Goal: Task Accomplishment & Management: Manage account settings

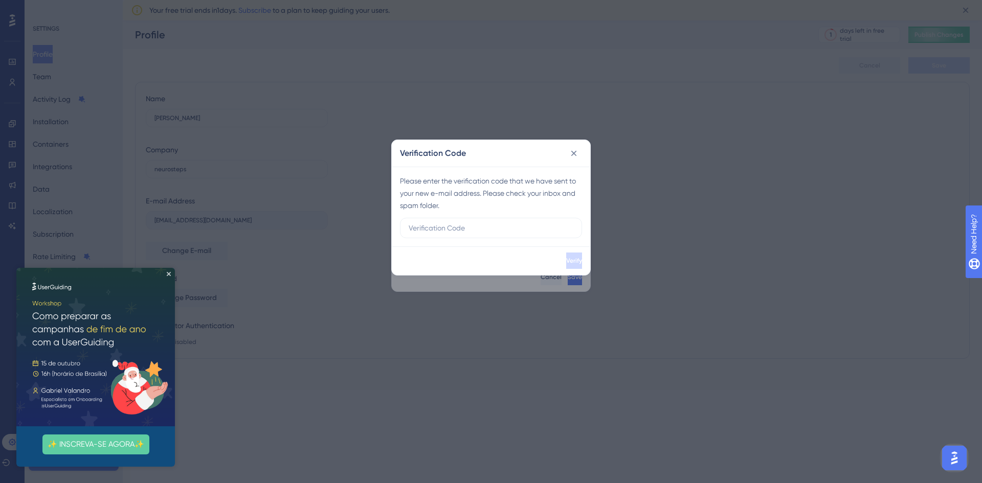
click at [668, 316] on div "Verification Code Please enter the verification code that we have sent to your …" at bounding box center [491, 241] width 982 height 483
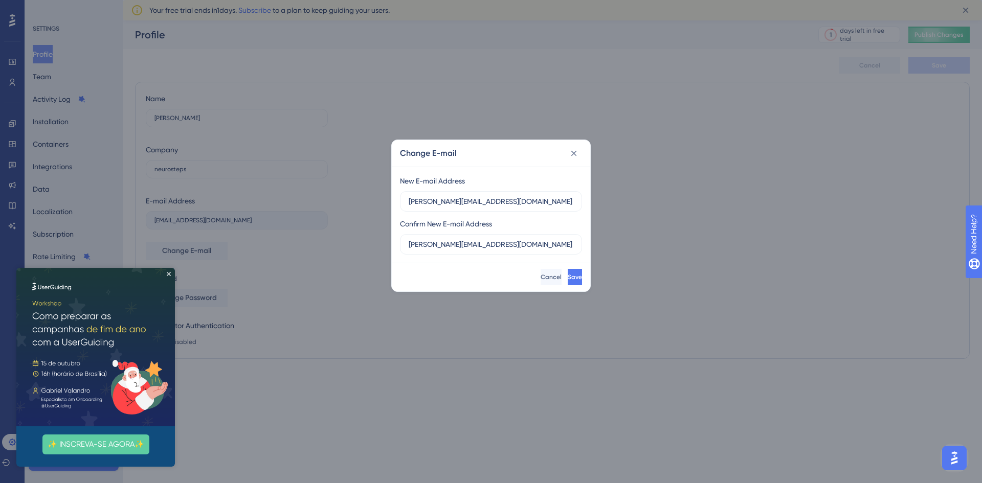
click at [167, 277] on img at bounding box center [95, 347] width 159 height 159
click at [579, 159] on button at bounding box center [574, 153] width 16 height 16
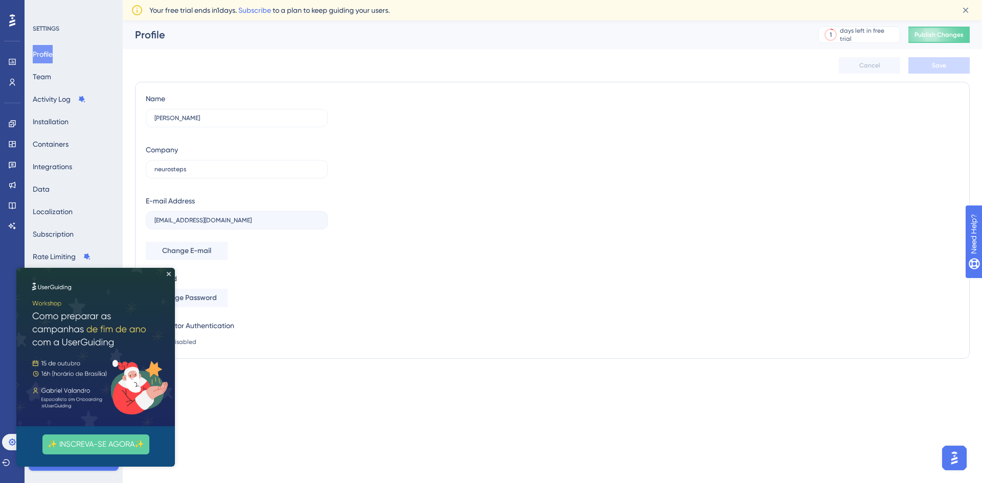
click at [169, 270] on img at bounding box center [95, 347] width 159 height 159
click at [169, 275] on icon "Close Preview" at bounding box center [169, 274] width 4 height 4
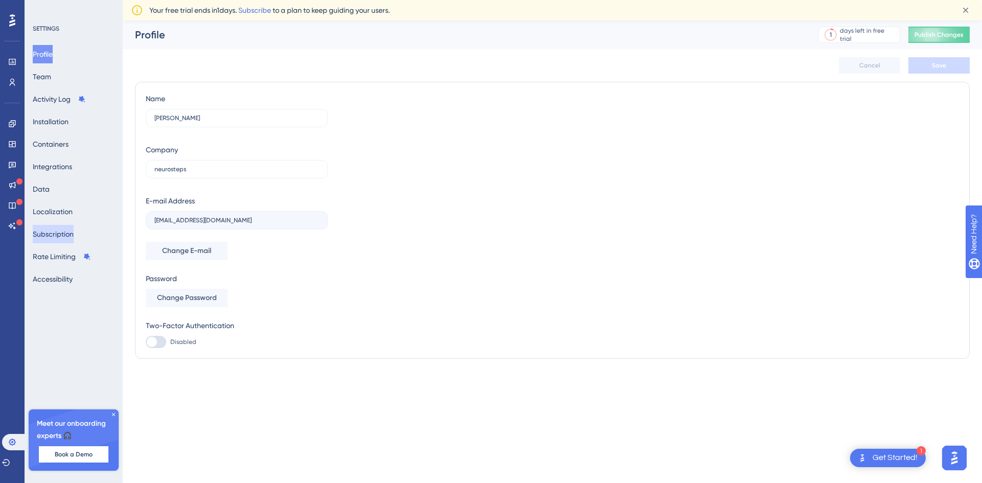
click at [72, 234] on button "Subscription" at bounding box center [53, 234] width 41 height 18
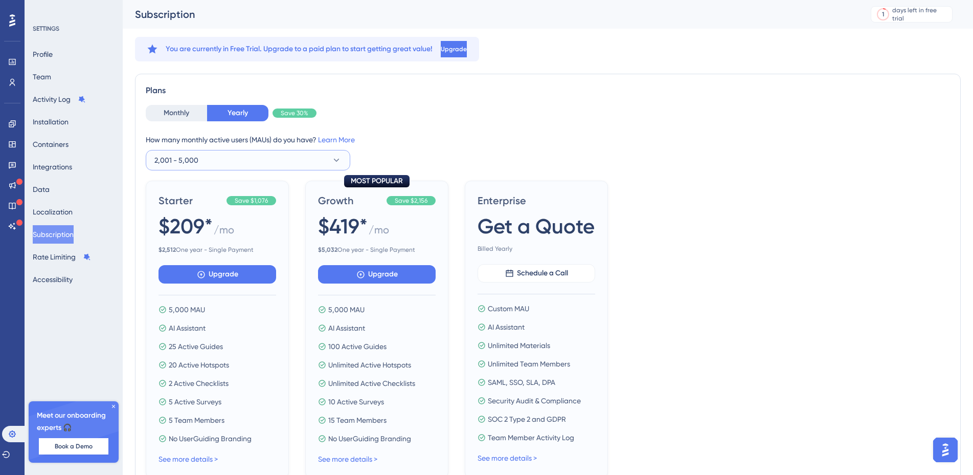
click at [241, 153] on button "2,001 - 5,000" at bounding box center [248, 160] width 205 height 20
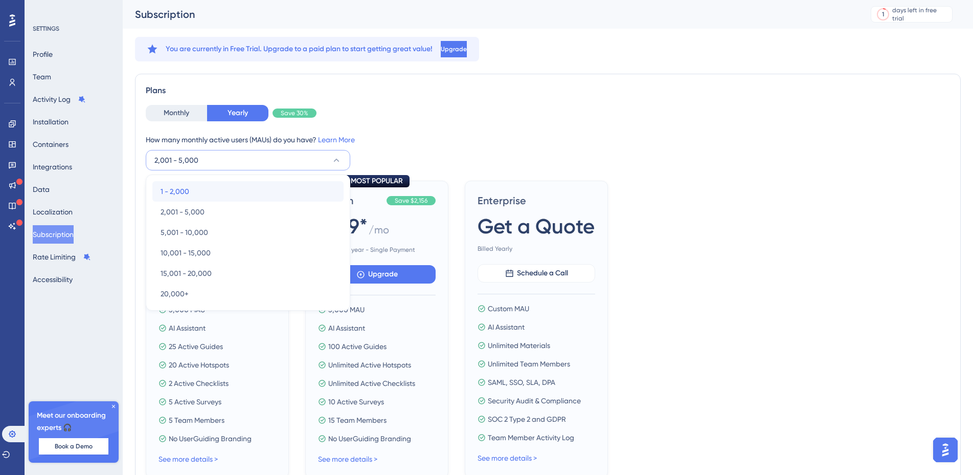
click at [211, 189] on div "1 - 2,000 1 - 2,000" at bounding box center [248, 191] width 175 height 20
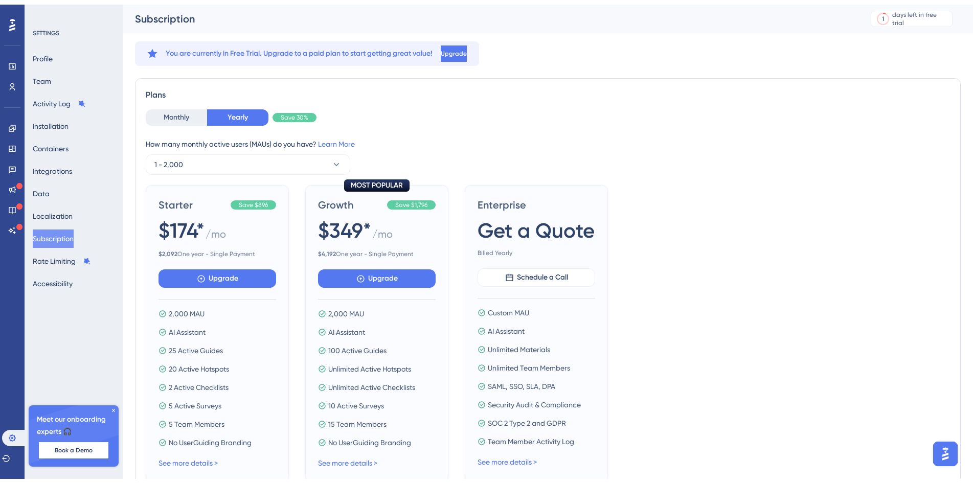
scroll to position [137, 0]
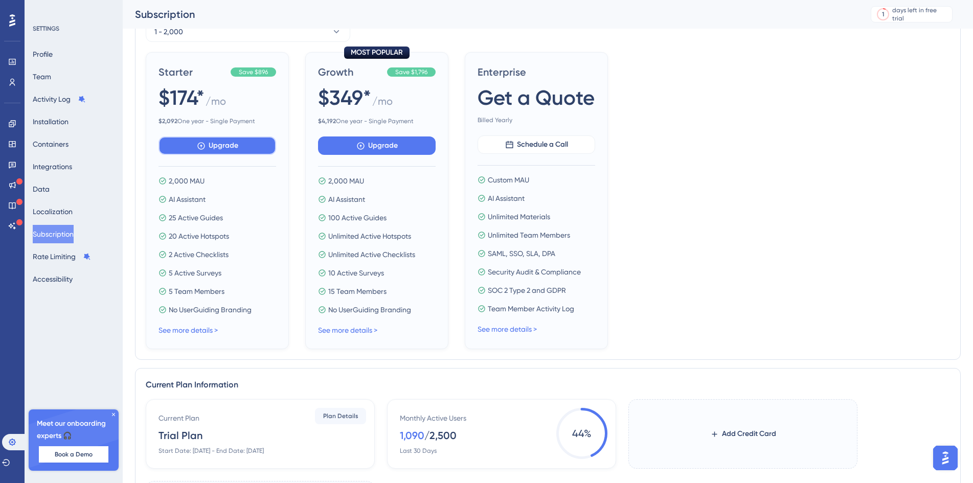
click at [227, 148] on span "Upgrade" at bounding box center [224, 146] width 30 height 12
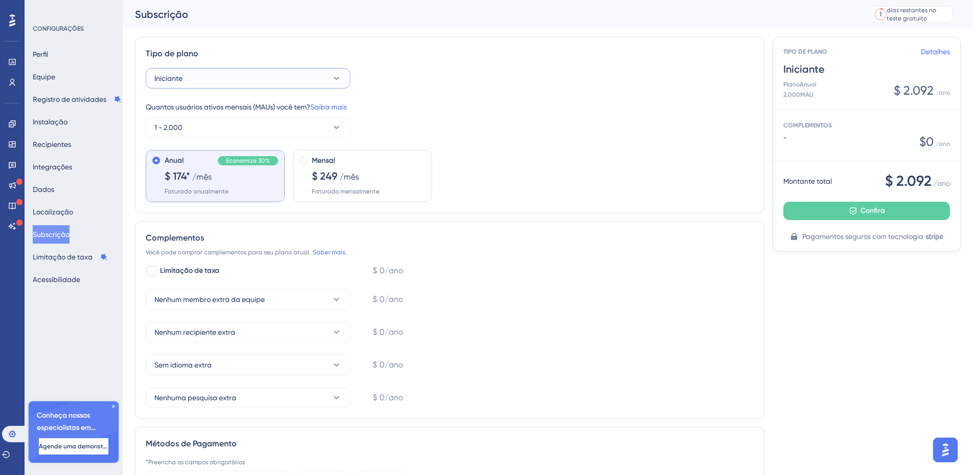
click at [244, 76] on button "Iniciante" at bounding box center [248, 78] width 205 height 20
click at [233, 305] on span "Nenhum membro extra da equipe" at bounding box center [209, 299] width 110 height 12
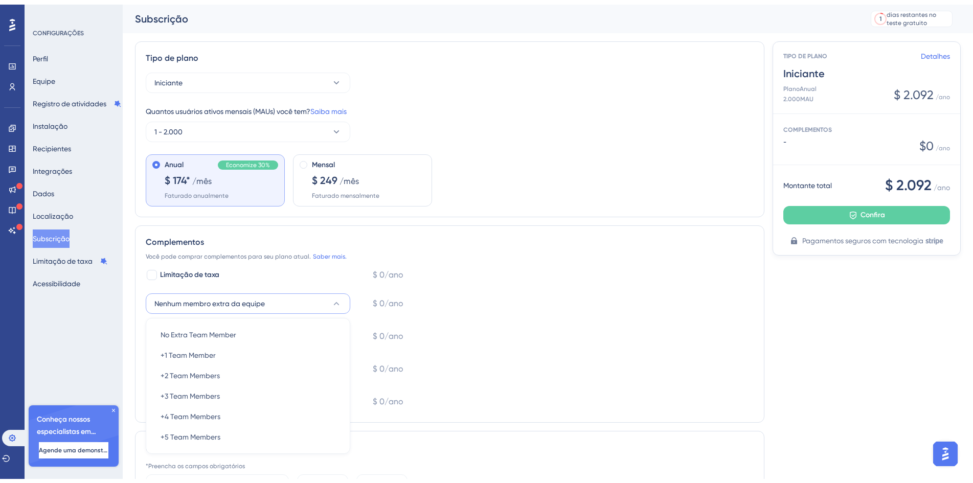
scroll to position [144, 0]
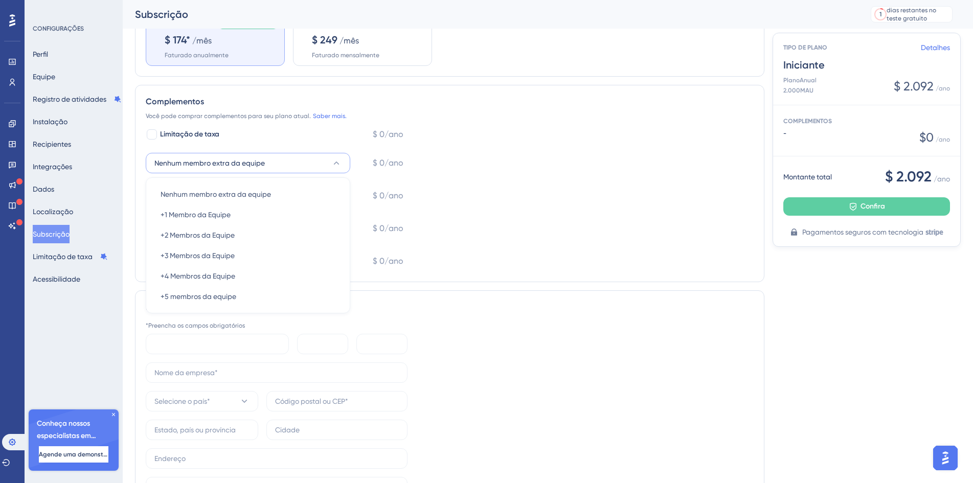
click at [520, 179] on div "Limitação de taxa $ 0/ano Nenhum membro extra da equipe Nenhum membro extra da …" at bounding box center [450, 199] width 608 height 143
click at [332, 113] on font "Saber mais." at bounding box center [330, 115] width 34 height 7
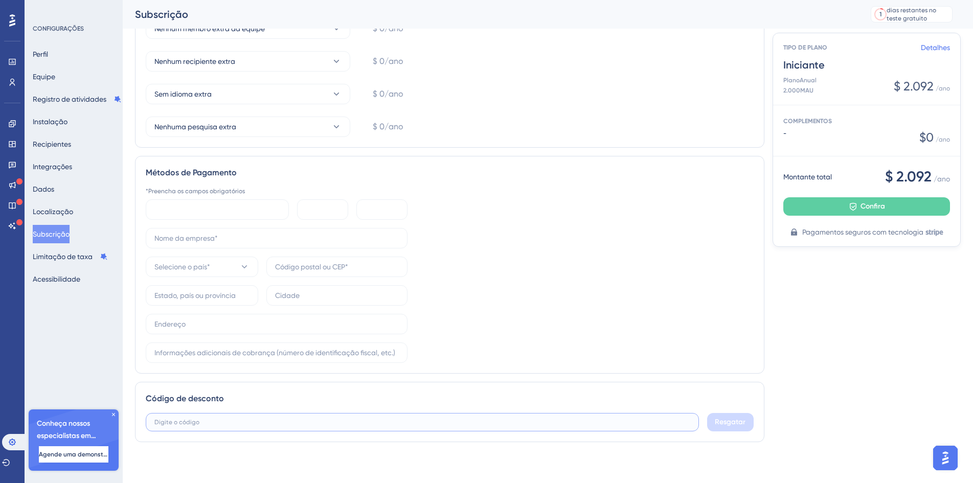
click at [173, 419] on input "text" at bounding box center [422, 422] width 536 height 7
type input "50neurosteps"
click at [735, 426] on font "Resgatar" at bounding box center [730, 422] width 31 height 9
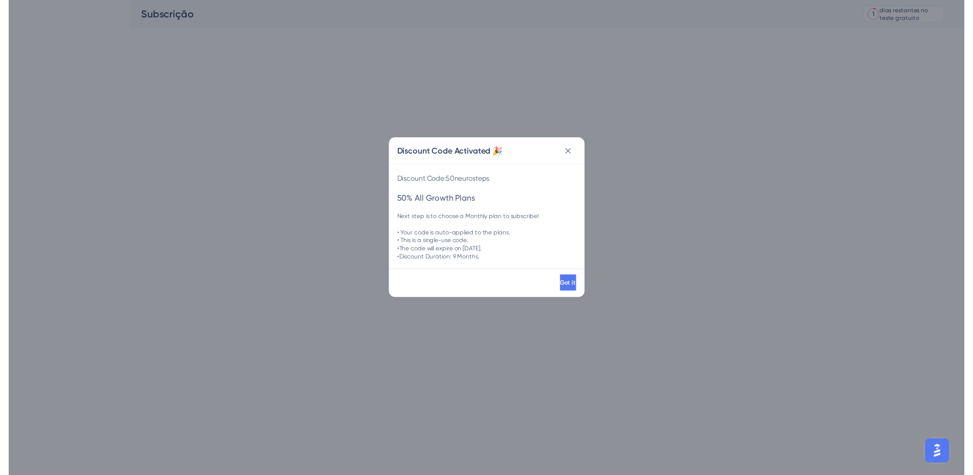
scroll to position [0, 0]
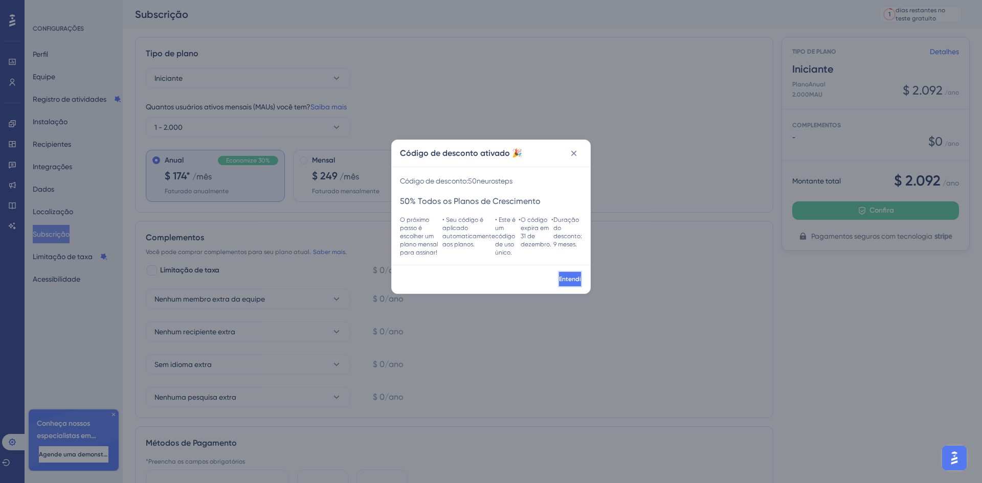
click at [560, 279] on font "Entendi" at bounding box center [570, 279] width 22 height 7
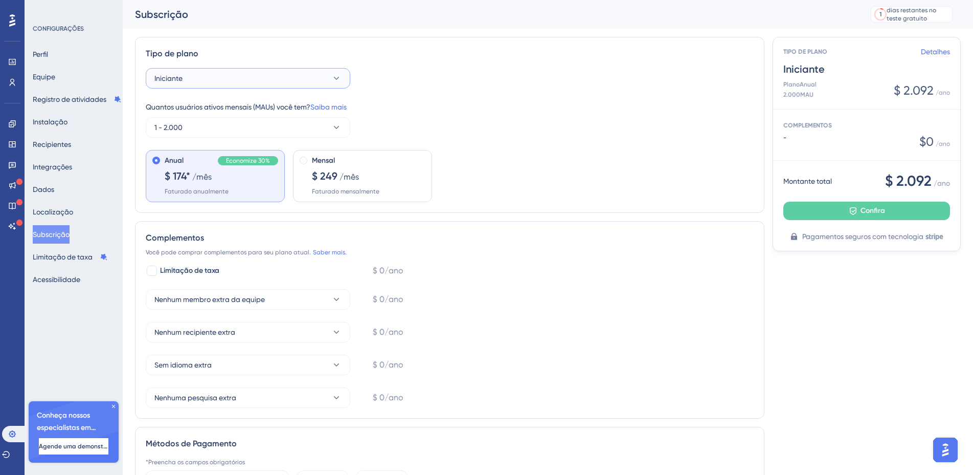
click at [250, 78] on button "Iniciante" at bounding box center [248, 78] width 205 height 20
click at [198, 132] on font "Crescimento" at bounding box center [181, 130] width 41 height 8
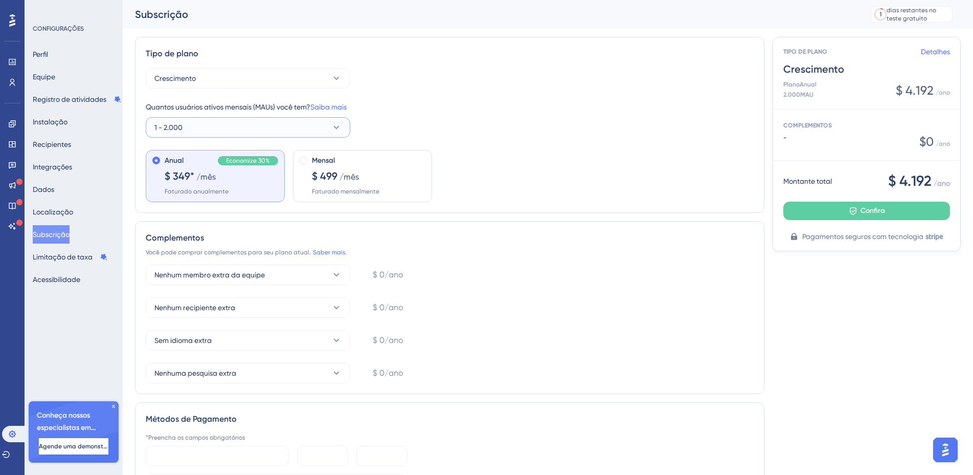
click at [222, 124] on button "1 - 2.000" at bounding box center [248, 127] width 205 height 20
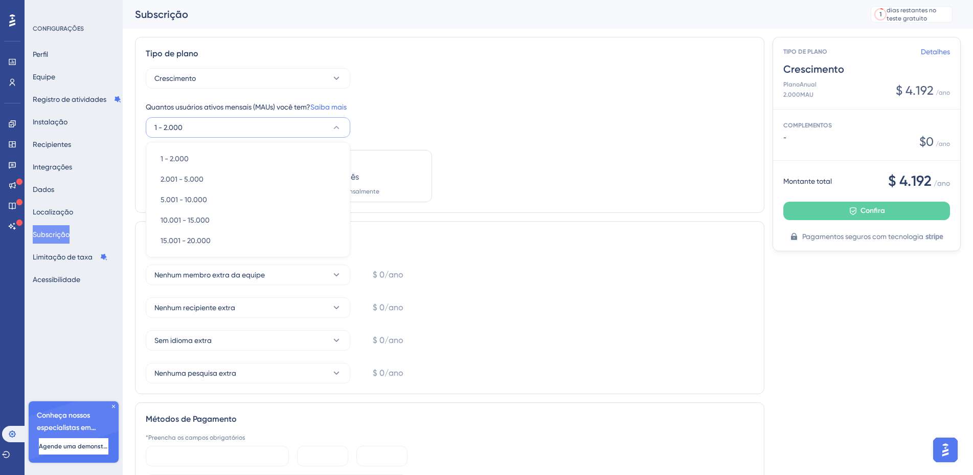
click at [220, 126] on button "1 - 2.000" at bounding box center [248, 127] width 205 height 20
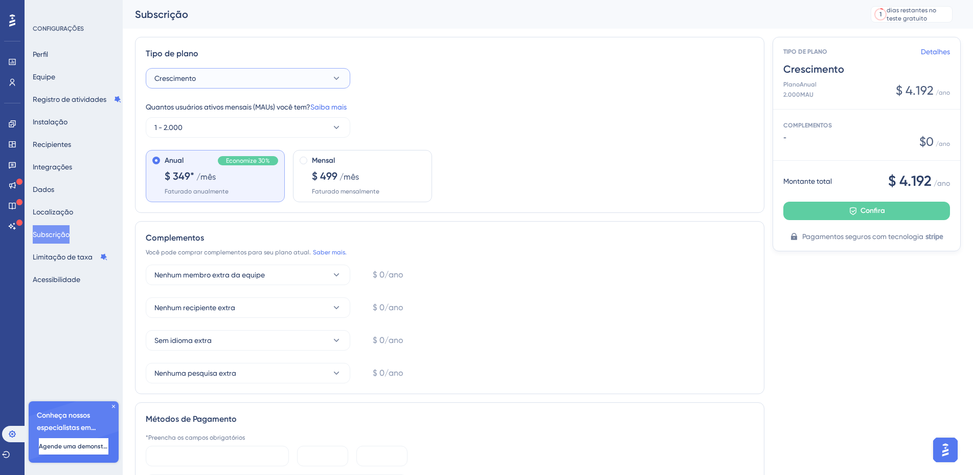
click at [237, 73] on button "Crescimento" at bounding box center [248, 78] width 205 height 20
click at [201, 105] on div "Iniciante Iniciante" at bounding box center [248, 109] width 175 height 20
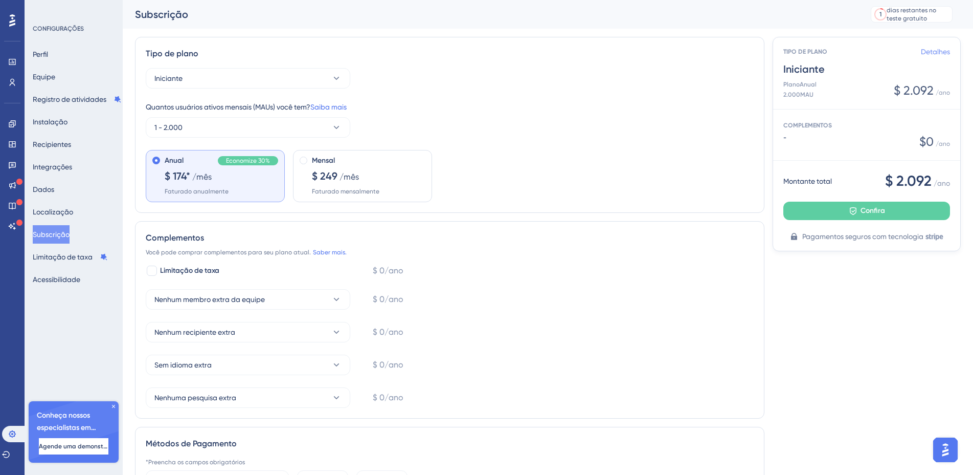
click at [941, 52] on font "Detalhes" at bounding box center [935, 52] width 29 height 8
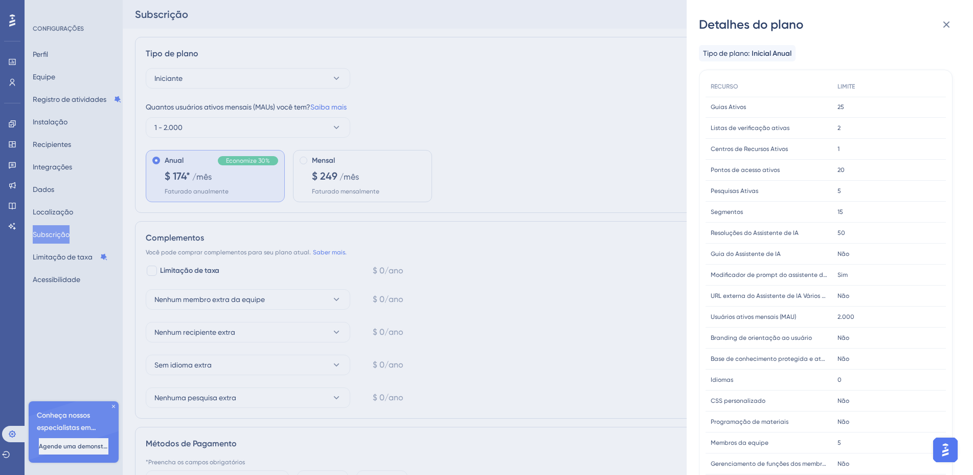
scroll to position [156, 0]
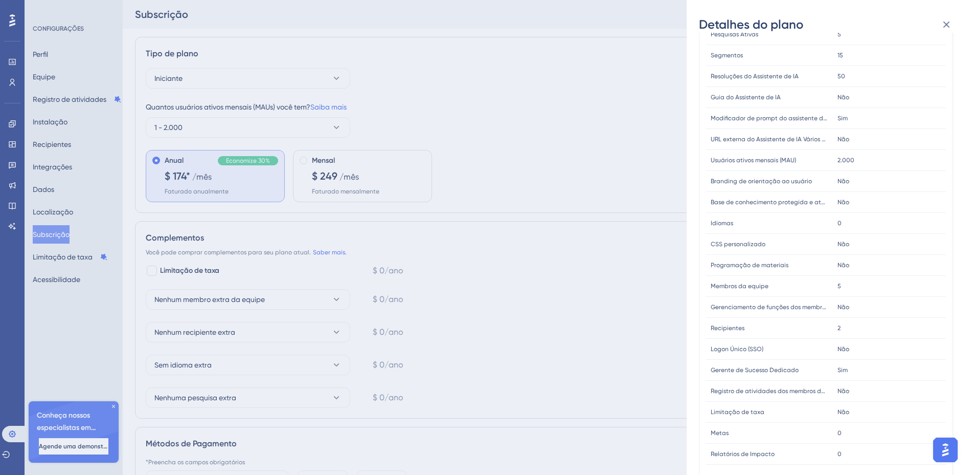
click at [569, 149] on div "Detalhes do plano Tipo de plano: Inicial Anual RECURSO LIMITE Guias Ativos Guia…" at bounding box center [486, 237] width 973 height 475
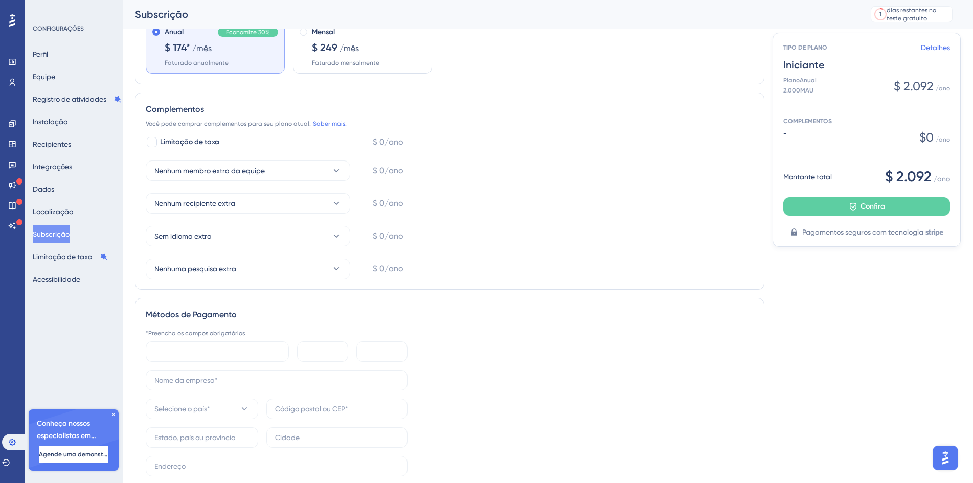
scroll to position [295, 0]
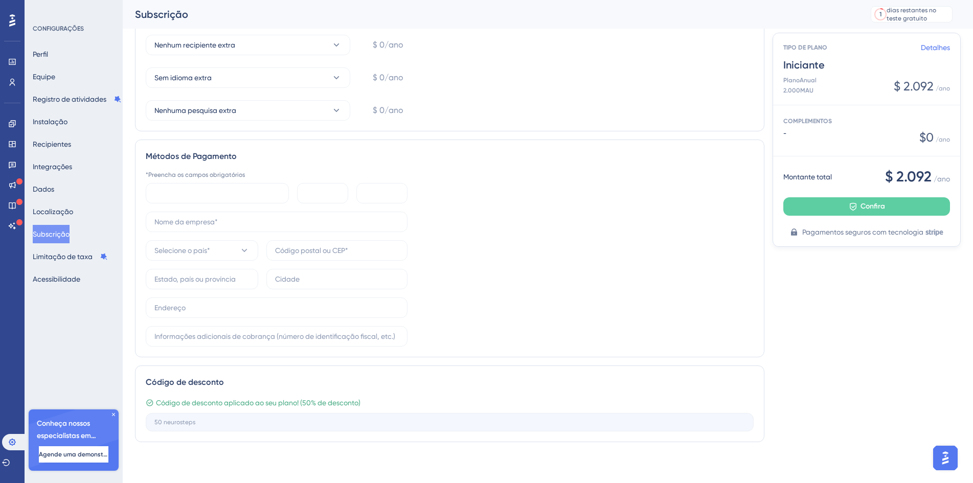
click at [112, 413] on icon at bounding box center [113, 415] width 6 height 6
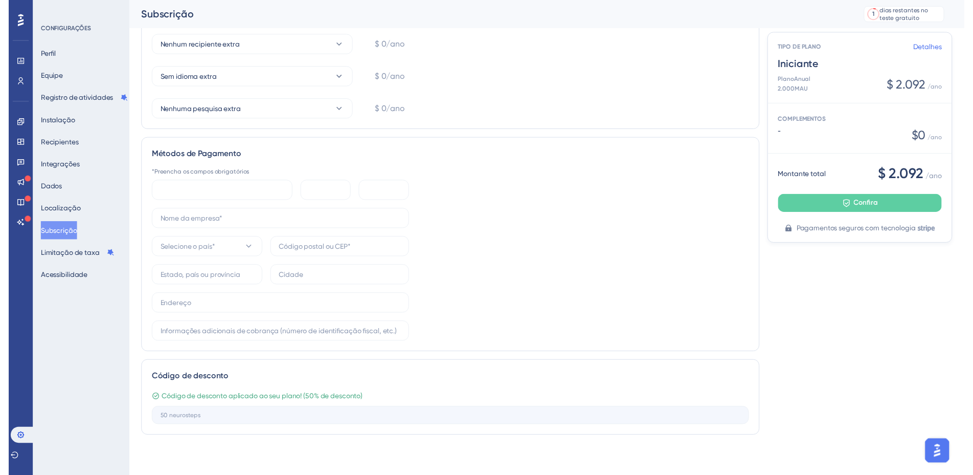
scroll to position [22, 0]
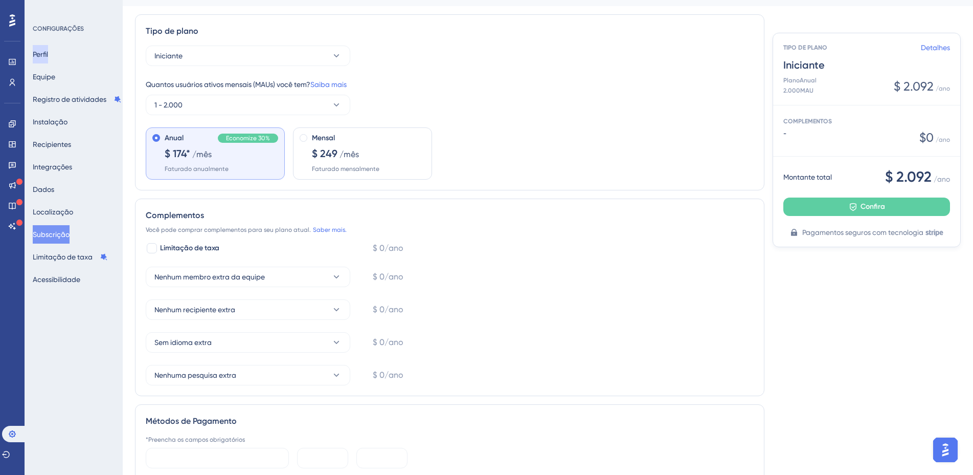
click at [48, 58] on font "Perfil" at bounding box center [40, 54] width 15 height 12
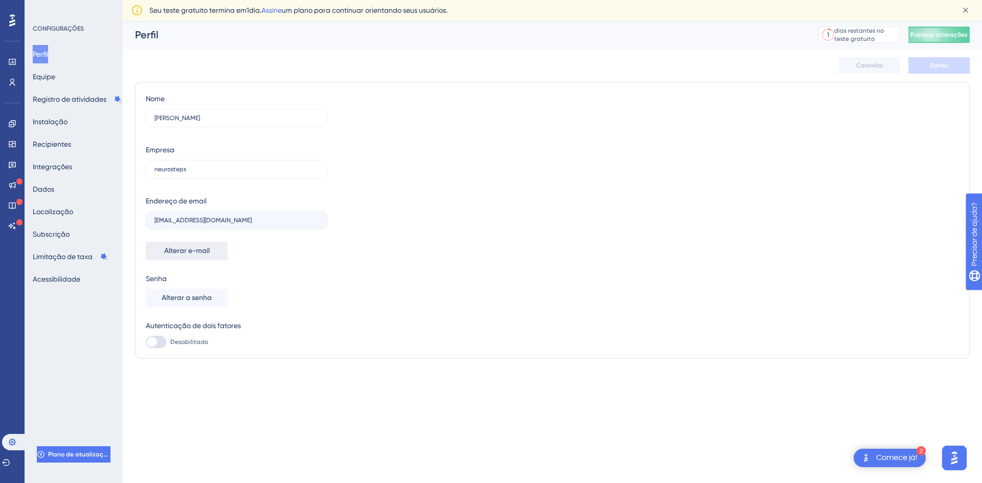
click at [207, 252] on font "Alterar e-mail" at bounding box center [187, 250] width 46 height 9
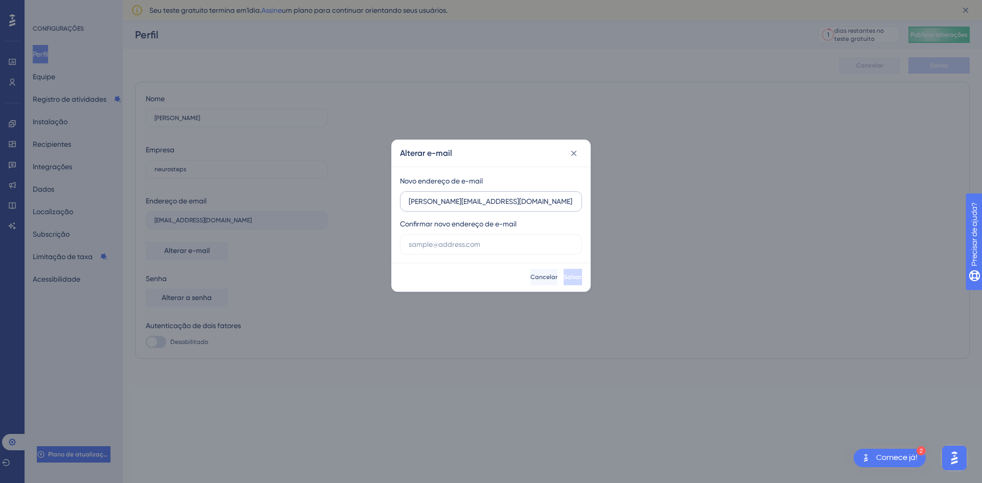
click at [454, 202] on input "[PERSON_NAME][EMAIL_ADDRESS][DOMAIN_NAME]" at bounding box center [491, 201] width 165 height 11
type input "[PERSON_NAME][EMAIL_ADDRESS][DOMAIN_NAME]"
click at [445, 239] on input "text" at bounding box center [491, 244] width 165 height 11
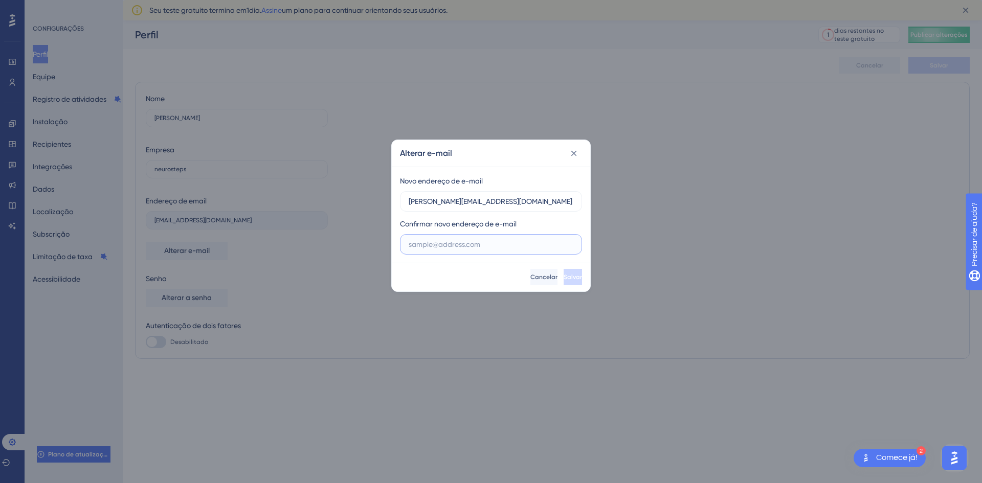
paste input "[PERSON_NAME][EMAIL_ADDRESS][DOMAIN_NAME]"
type input "[PERSON_NAME][EMAIL_ADDRESS][DOMAIN_NAME]"
click at [568, 285] on button "Salvar" at bounding box center [572, 277] width 18 height 16
click at [561, 270] on button "Salvar" at bounding box center [571, 277] width 20 height 16
click at [573, 155] on icon at bounding box center [574, 153] width 10 height 10
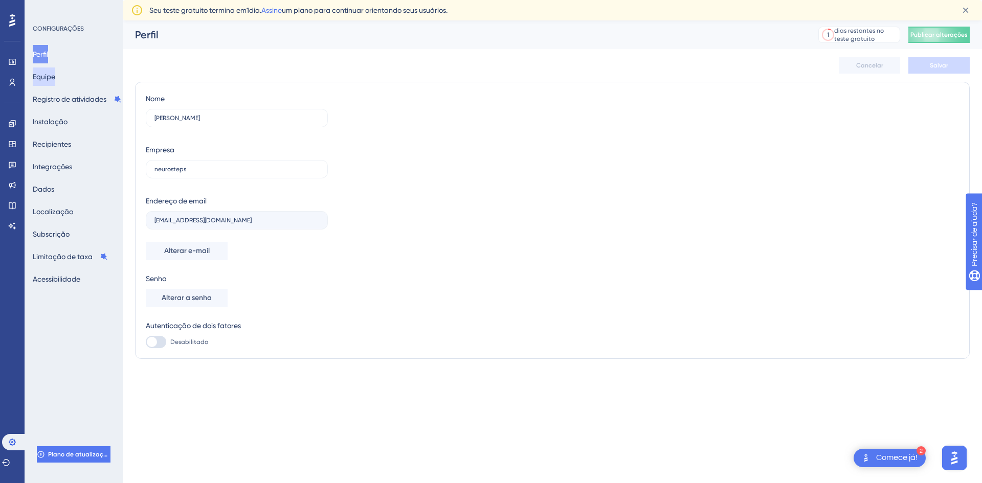
click at [47, 80] on font "Equipe" at bounding box center [44, 77] width 22 height 8
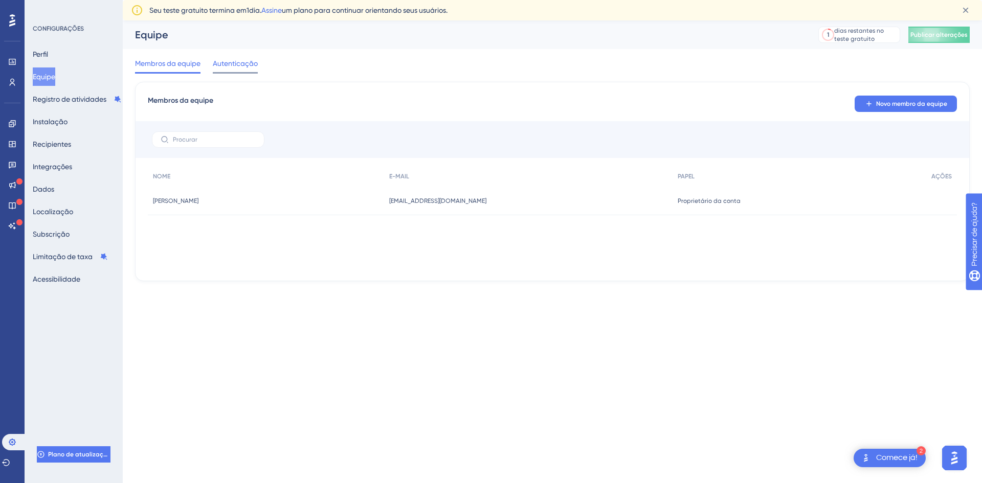
click at [249, 62] on font "Autenticação" at bounding box center [235, 63] width 45 height 8
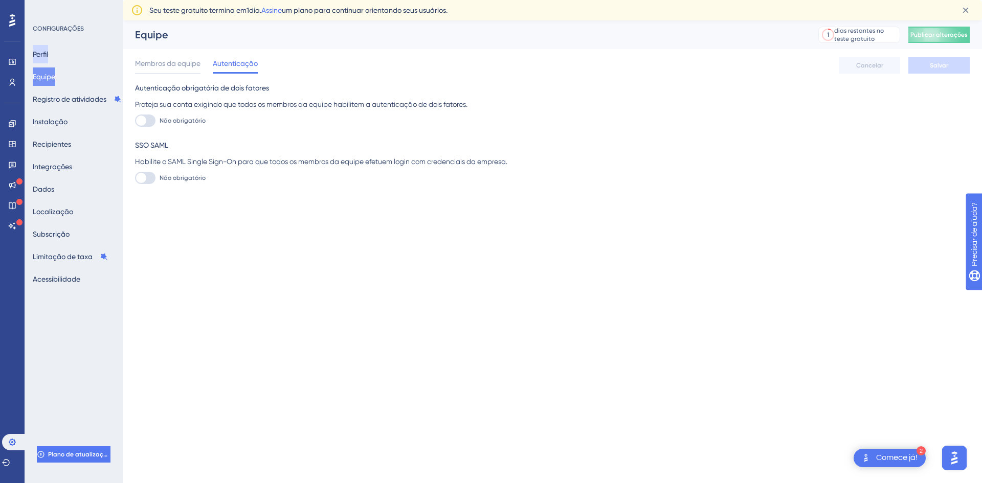
click at [41, 49] on font "Perfil" at bounding box center [40, 54] width 15 height 12
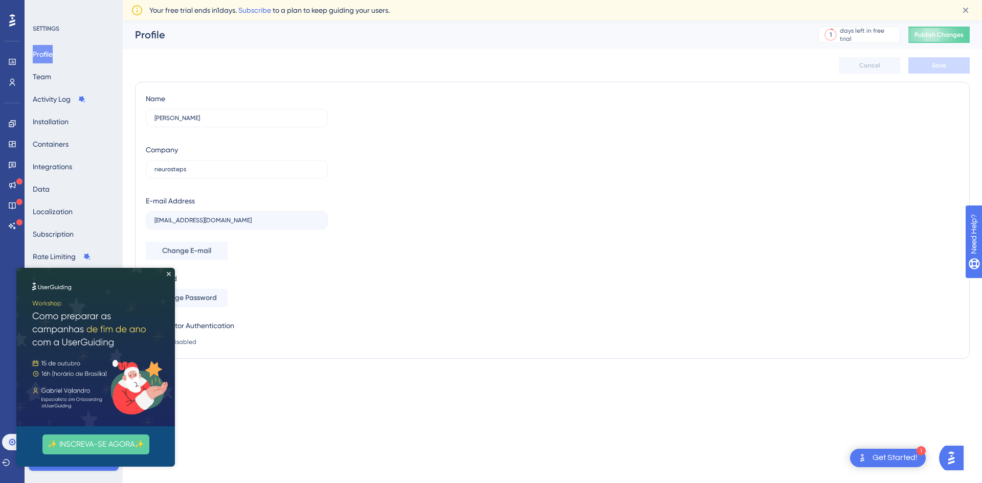
click at [171, 276] on img at bounding box center [95, 347] width 159 height 159
click at [168, 274] on icon "Close Preview" at bounding box center [169, 274] width 4 height 4
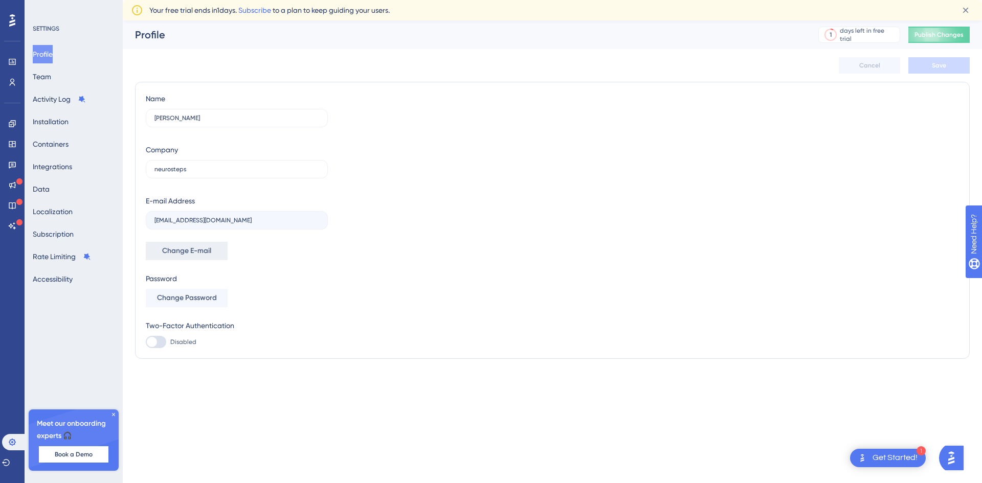
click at [197, 252] on span "Change E-mail" at bounding box center [186, 251] width 49 height 12
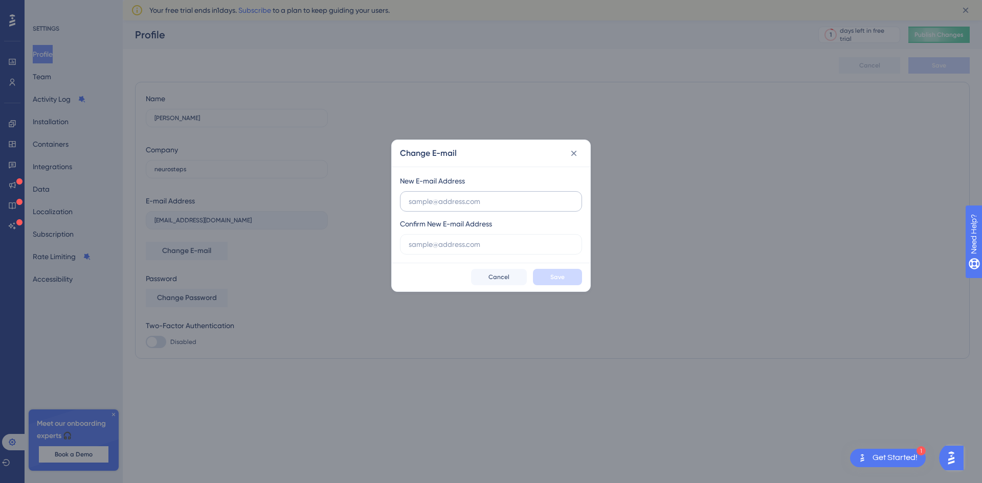
click at [437, 201] on input "text" at bounding box center [491, 201] width 165 height 11
type input "[PERSON_NAME][EMAIL_ADDRESS][DOMAIN_NAME]"
click at [438, 240] on input "text" at bounding box center [491, 244] width 165 height 11
paste input "[PERSON_NAME][EMAIL_ADDRESS][DOMAIN_NAME]"
type input "[PERSON_NAME][EMAIL_ADDRESS][DOMAIN_NAME]"
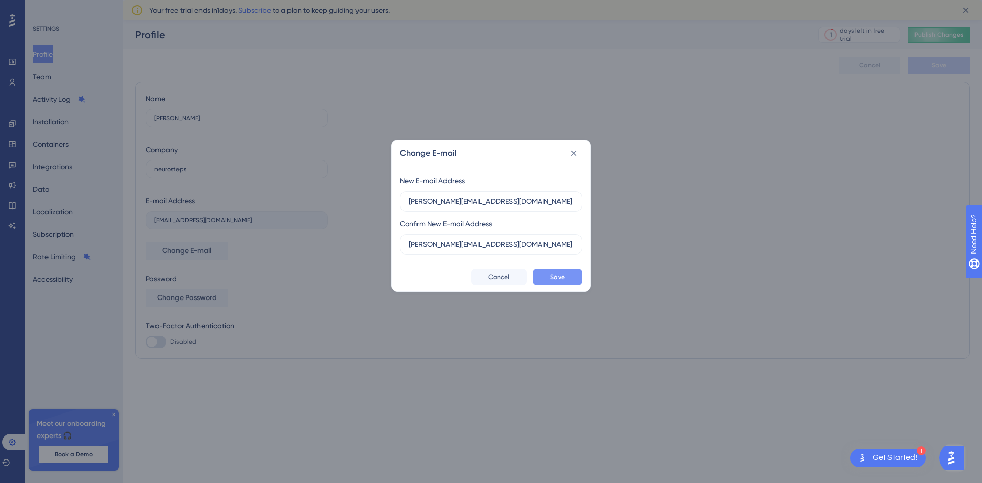
click at [558, 275] on span "Save" at bounding box center [557, 277] width 14 height 8
click at [574, 155] on icon at bounding box center [574, 153] width 10 height 10
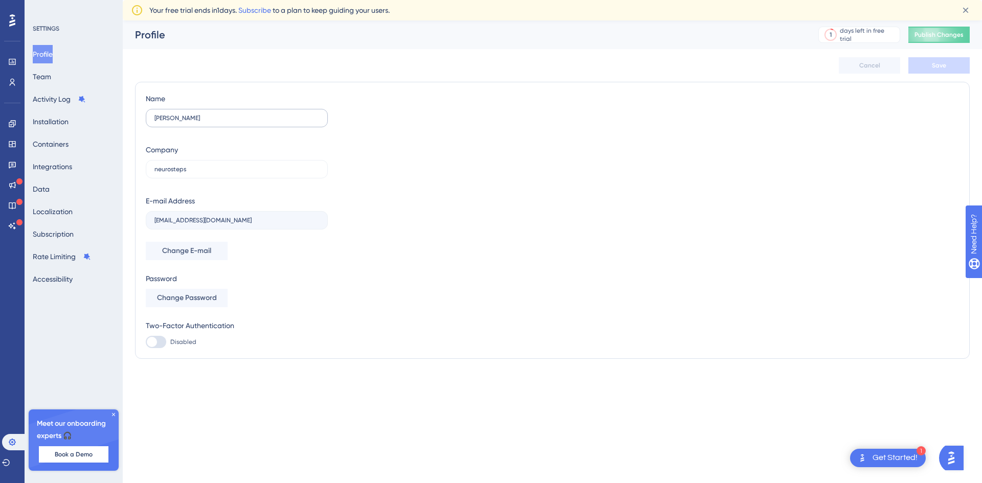
click at [199, 122] on label "[PERSON_NAME]" at bounding box center [237, 118] width 182 height 18
click at [199, 122] on input "[PERSON_NAME]" at bounding box center [236, 118] width 165 height 7
click at [199, 122] on label "[PERSON_NAME]" at bounding box center [237, 118] width 182 height 18
click at [199, 122] on input "[PERSON_NAME]" at bounding box center [236, 118] width 165 height 7
click at [199, 122] on label "[PERSON_NAME]" at bounding box center [237, 118] width 182 height 18
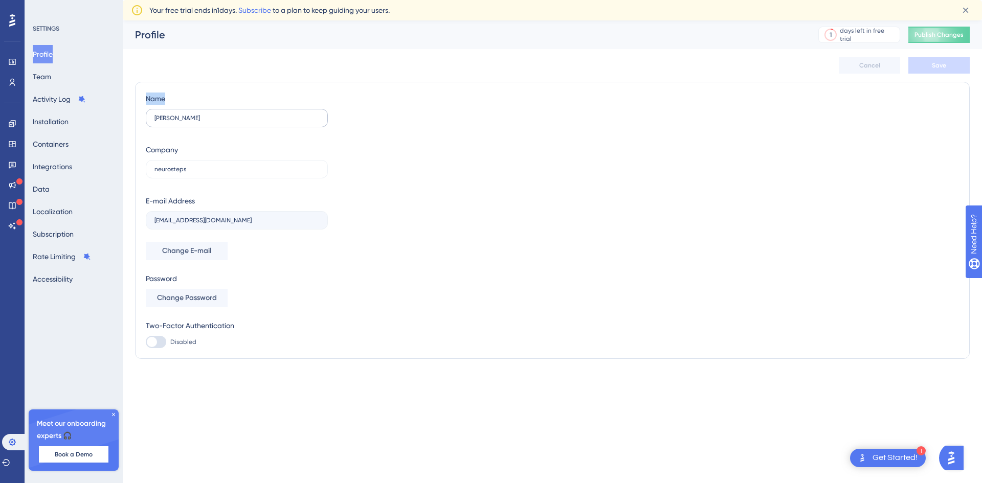
click at [199, 122] on input "[PERSON_NAME]" at bounding box center [236, 118] width 165 height 7
click at [185, 116] on input "[PERSON_NAME]" at bounding box center [236, 118] width 165 height 7
click at [217, 121] on input "[PERSON_NAME]" at bounding box center [236, 118] width 165 height 7
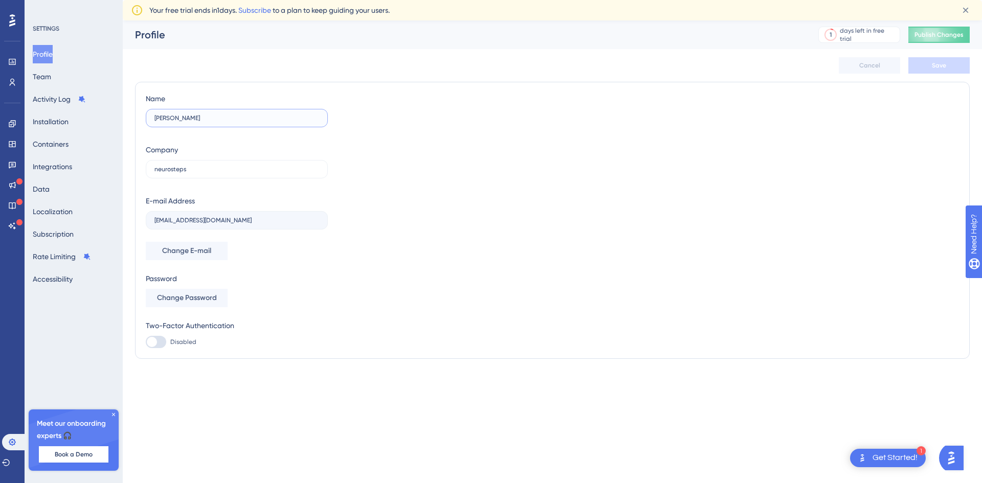
click at [217, 121] on input "[PERSON_NAME]" at bounding box center [236, 118] width 165 height 7
type input "[PERSON_NAME]"
click at [210, 248] on span "Change E-mail" at bounding box center [186, 251] width 49 height 12
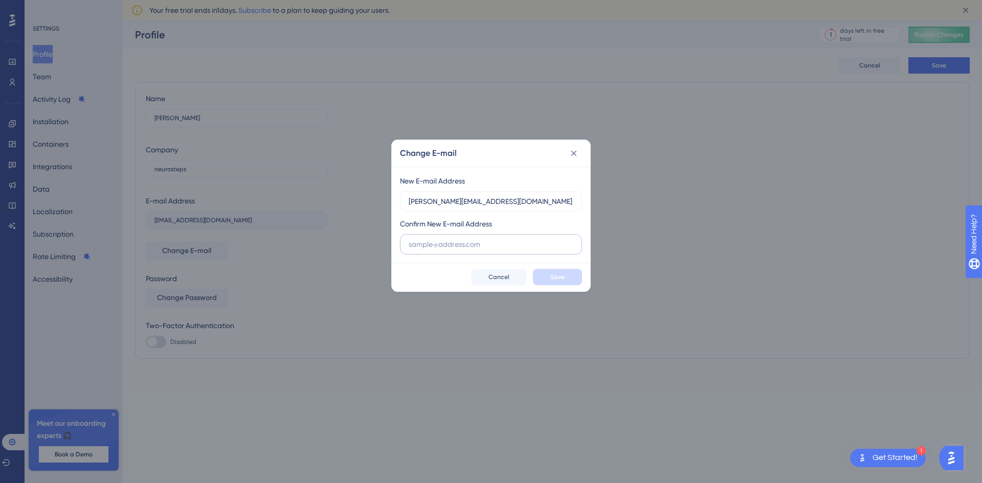
type input "[PERSON_NAME][EMAIL_ADDRESS][DOMAIN_NAME]"
click at [443, 241] on input "text" at bounding box center [491, 244] width 165 height 11
paste input "[PERSON_NAME][EMAIL_ADDRESS][DOMAIN_NAME]"
type input "[PERSON_NAME][EMAIL_ADDRESS][DOMAIN_NAME]"
click at [558, 284] on button "Save" at bounding box center [557, 277] width 49 height 16
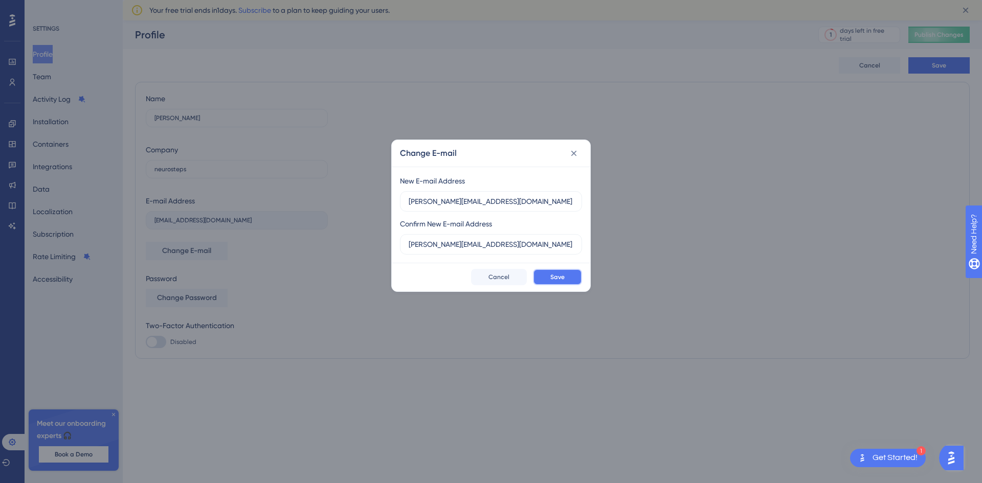
click at [554, 278] on span "Save" at bounding box center [557, 277] width 14 height 8
click at [578, 153] on icon at bounding box center [574, 153] width 10 height 10
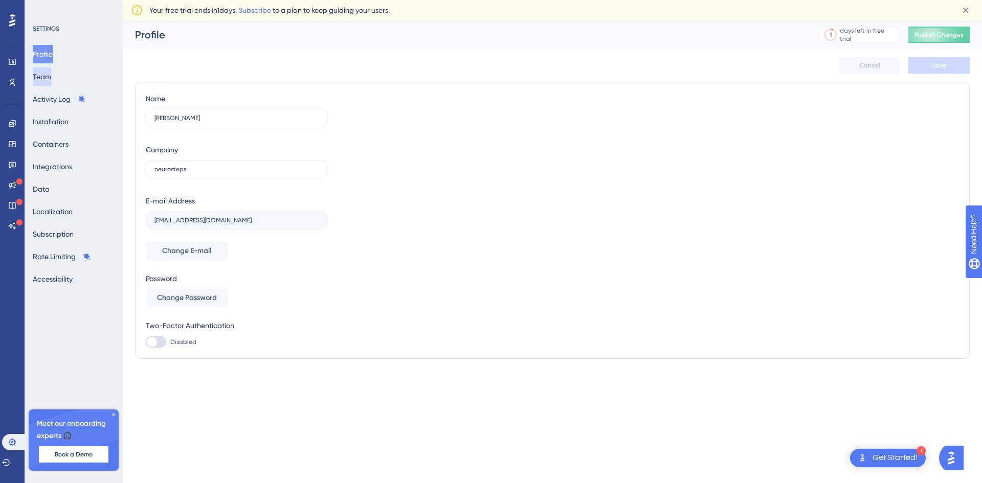
click at [51, 80] on button "Team" at bounding box center [42, 76] width 18 height 18
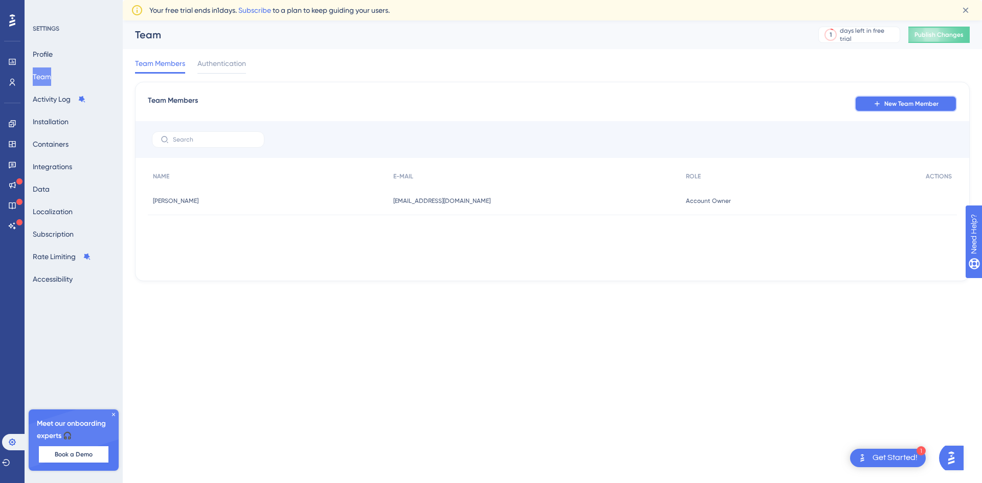
click at [887, 102] on span "New Team Member" at bounding box center [911, 104] width 54 height 8
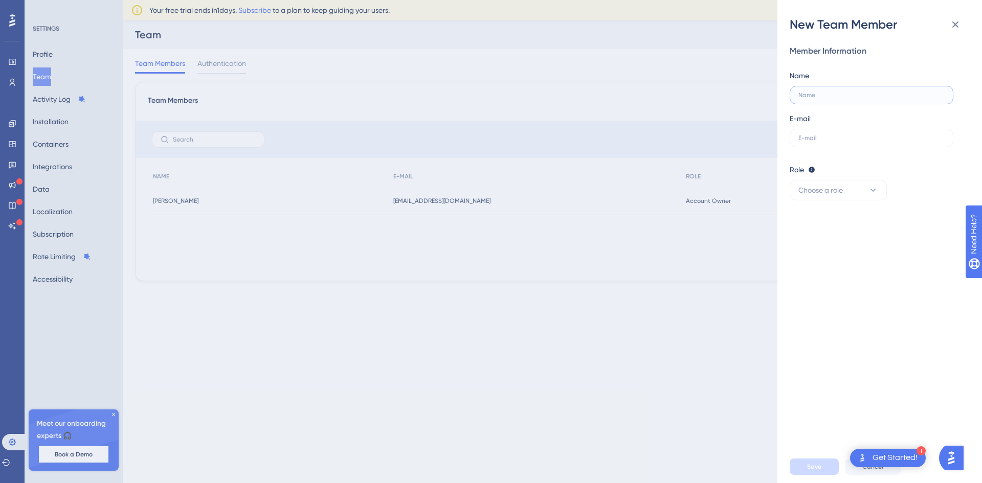
click at [856, 97] on input "text" at bounding box center [871, 95] width 146 height 7
click at [852, 192] on button "Choose a role" at bounding box center [838, 190] width 97 height 20
click at [918, 173] on div "Role Editor: Create & edit materials Publisher: Editor + Publish changes Admin:…" at bounding box center [876, 170] width 172 height 12
click at [844, 96] on input "text" at bounding box center [871, 95] width 146 height 7
type input "Iza Daiana"
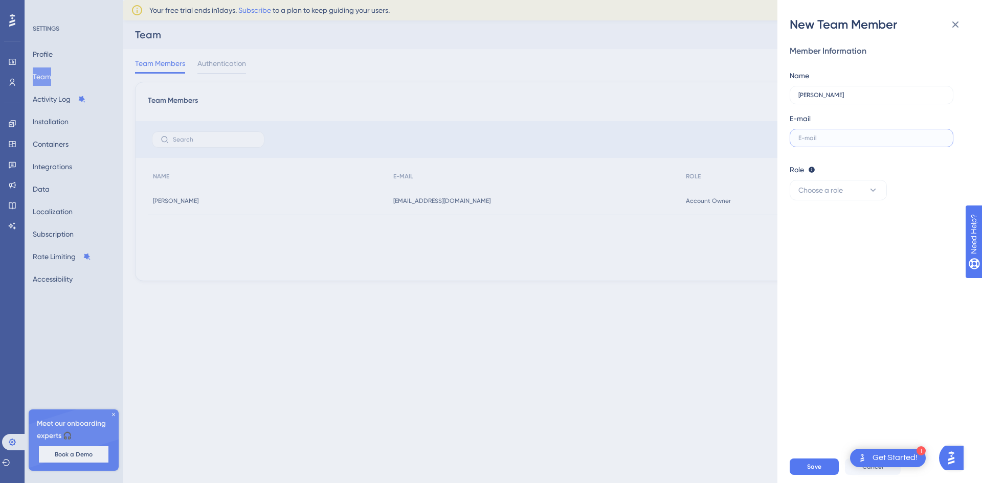
click at [819, 138] on input "text" at bounding box center [871, 137] width 146 height 7
paste input "[EMAIL_ADDRESS][DOMAIN_NAME]"
type input "[EMAIL_ADDRESS][DOMAIN_NAME]"
click at [830, 194] on span "Choose a role" at bounding box center [820, 190] width 44 height 12
click at [839, 222] on div "Admin Admin" at bounding box center [837, 221] width 67 height 20
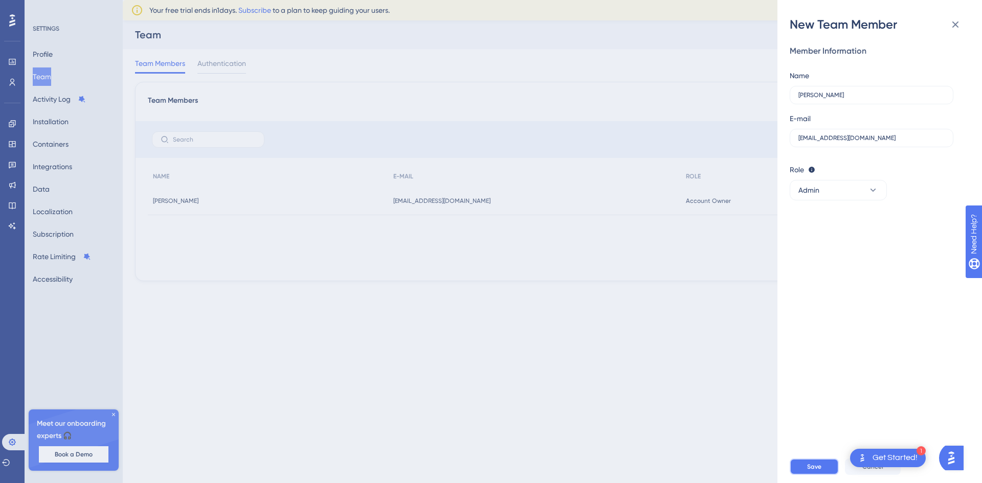
click at [826, 465] on button "Save" at bounding box center [814, 467] width 49 height 16
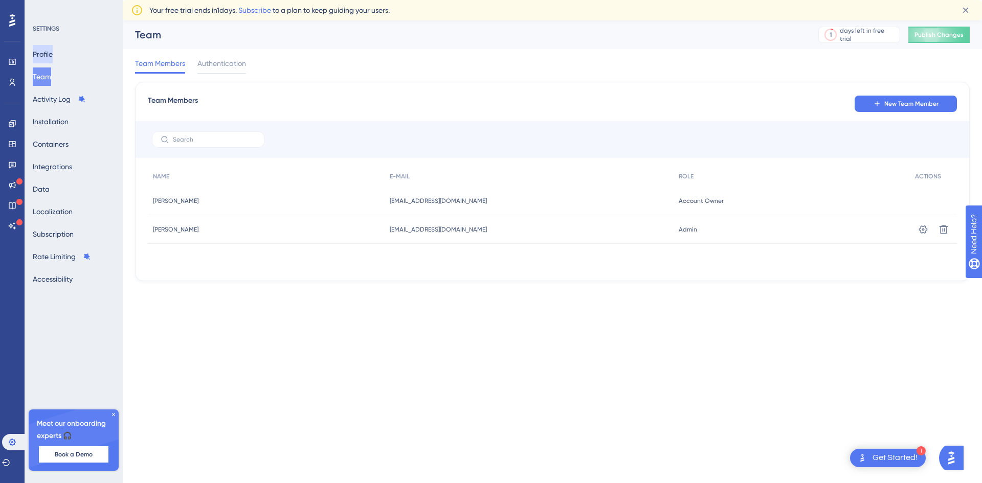
click at [48, 60] on button "Profile" at bounding box center [43, 54] width 20 height 18
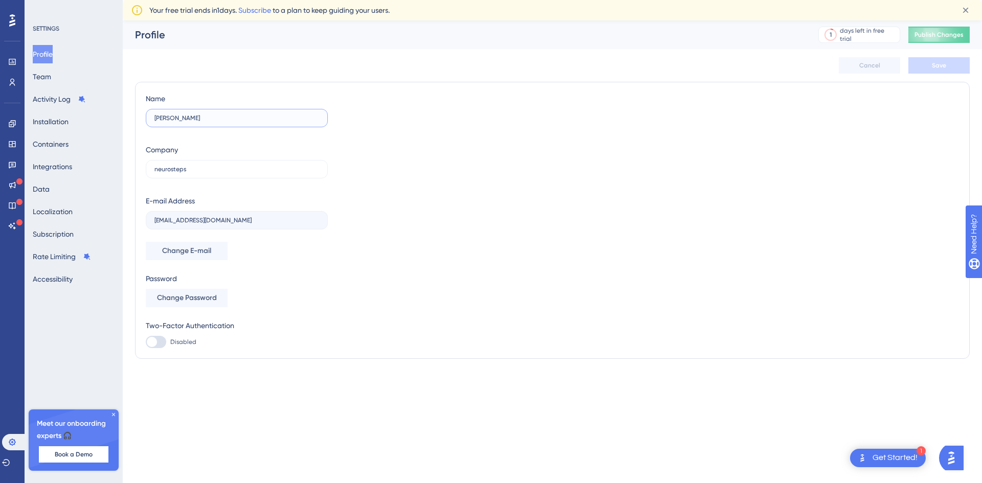
click at [223, 118] on input "[PERSON_NAME]" at bounding box center [236, 118] width 165 height 7
type input "[PERSON_NAME]"
click at [204, 246] on span "Change E-mail" at bounding box center [186, 251] width 49 height 12
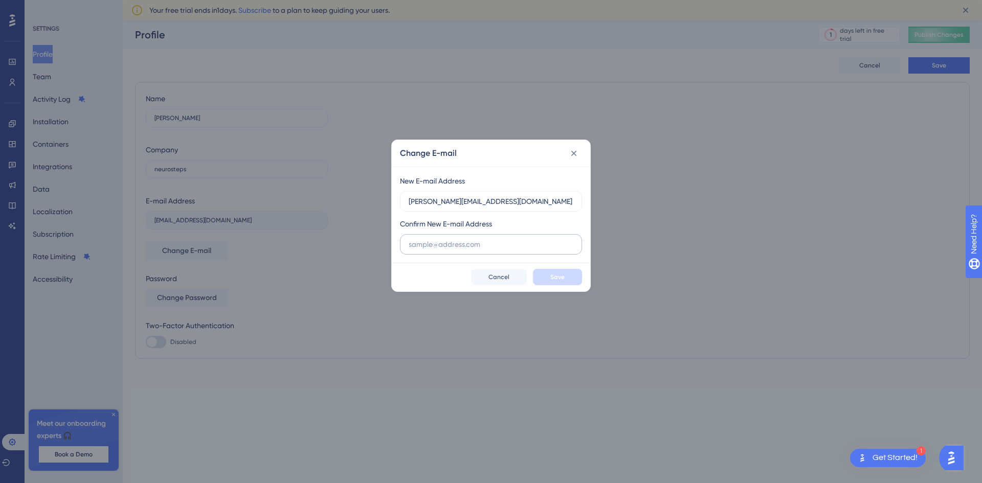
type input "[PERSON_NAME][EMAIL_ADDRESS][DOMAIN_NAME]"
click at [480, 240] on input "text" at bounding box center [491, 244] width 165 height 11
click at [466, 206] on input "[PERSON_NAME][EMAIL_ADDRESS][DOMAIN_NAME]" at bounding box center [491, 201] width 165 height 11
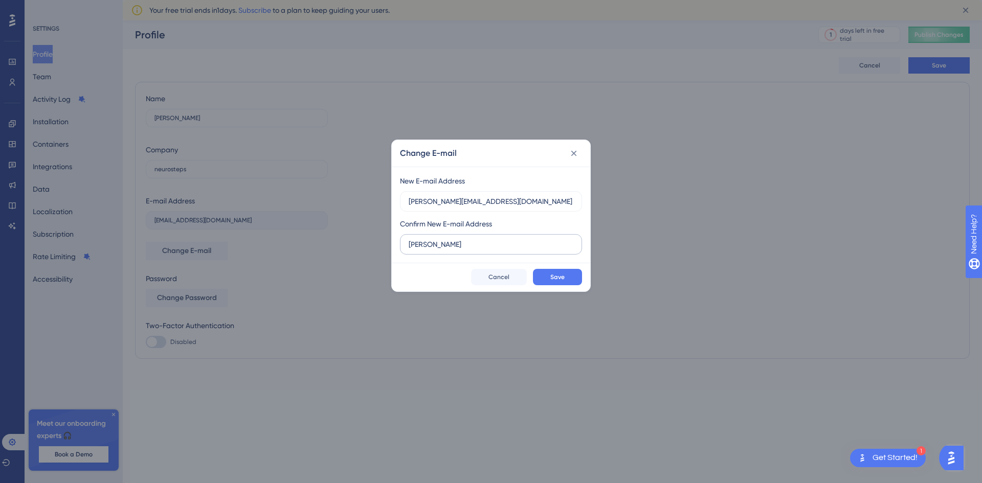
click at [433, 253] on label "[PERSON_NAME]" at bounding box center [491, 244] width 182 height 20
click at [433, 250] on input "[PERSON_NAME]" at bounding box center [491, 244] width 165 height 11
click at [433, 253] on label "[PERSON_NAME]" at bounding box center [491, 244] width 182 height 20
click at [433, 250] on input "[PERSON_NAME]" at bounding box center [491, 244] width 165 height 11
click at [433, 253] on label "[PERSON_NAME]" at bounding box center [491, 244] width 182 height 20
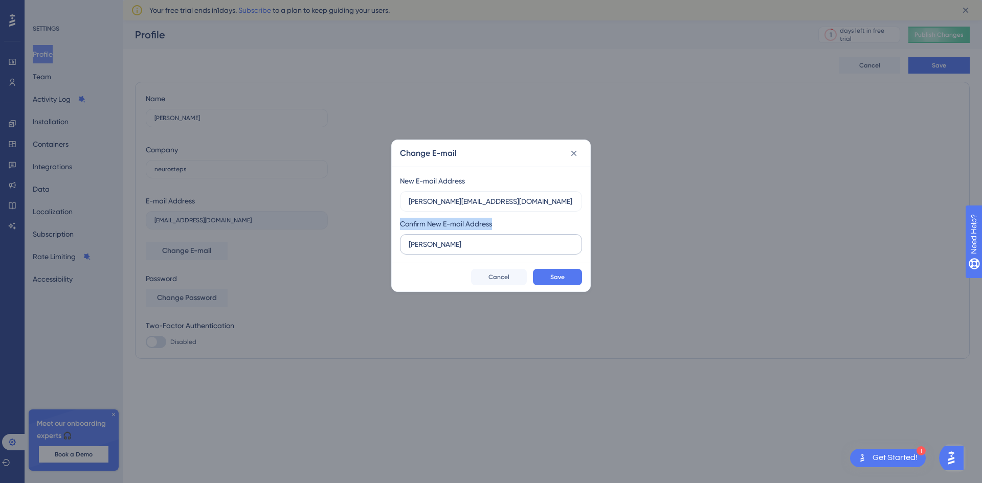
click at [433, 250] on input "[PERSON_NAME]" at bounding box center [491, 244] width 165 height 11
click at [422, 246] on input "[PERSON_NAME]" at bounding box center [491, 244] width 165 height 11
paste input "@neurosteps.com.br"
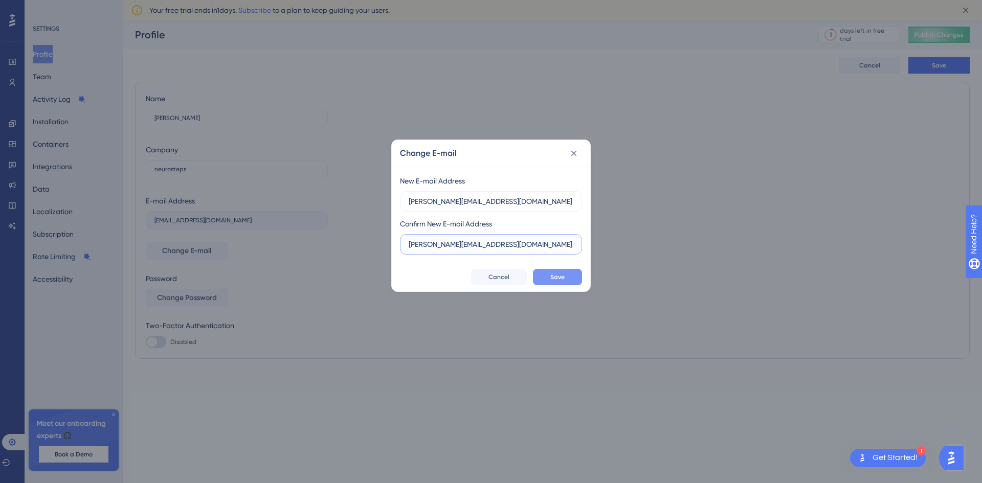
type input "[PERSON_NAME][EMAIL_ADDRESS][DOMAIN_NAME]"
click at [566, 272] on button "Save" at bounding box center [557, 277] width 49 height 16
click at [572, 154] on icon at bounding box center [574, 153] width 10 height 10
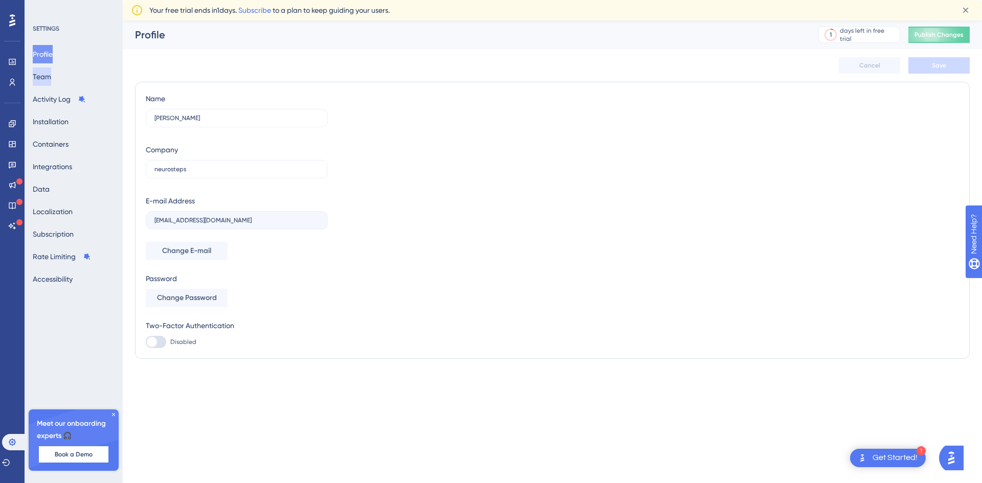
click at [49, 81] on button "Team" at bounding box center [42, 76] width 18 height 18
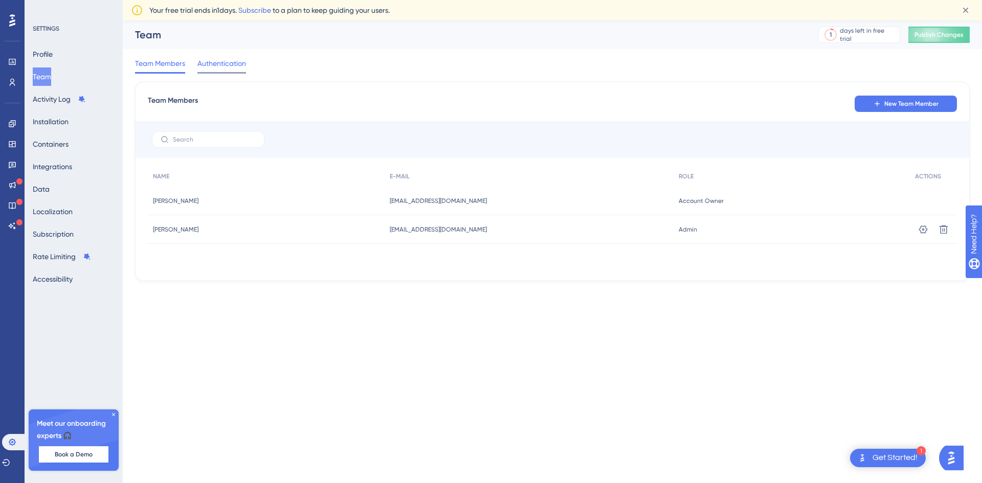
click at [232, 65] on span "Authentication" at bounding box center [221, 63] width 49 height 12
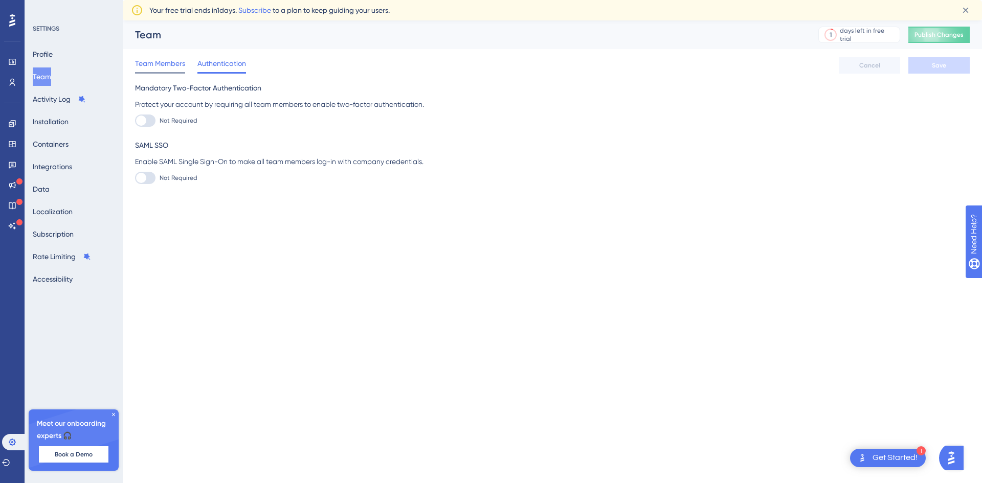
click at [161, 67] on span "Team Members" at bounding box center [160, 63] width 50 height 12
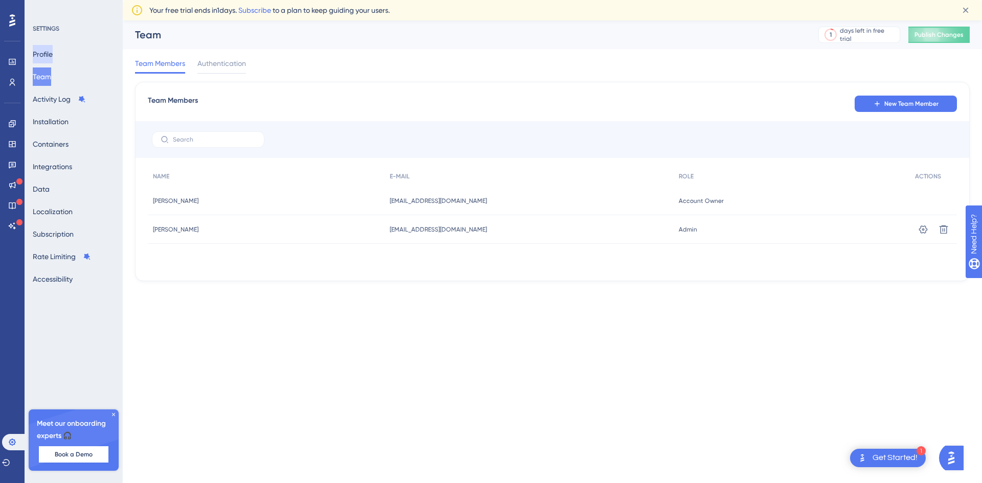
click at [50, 55] on button "Profile" at bounding box center [43, 54] width 20 height 18
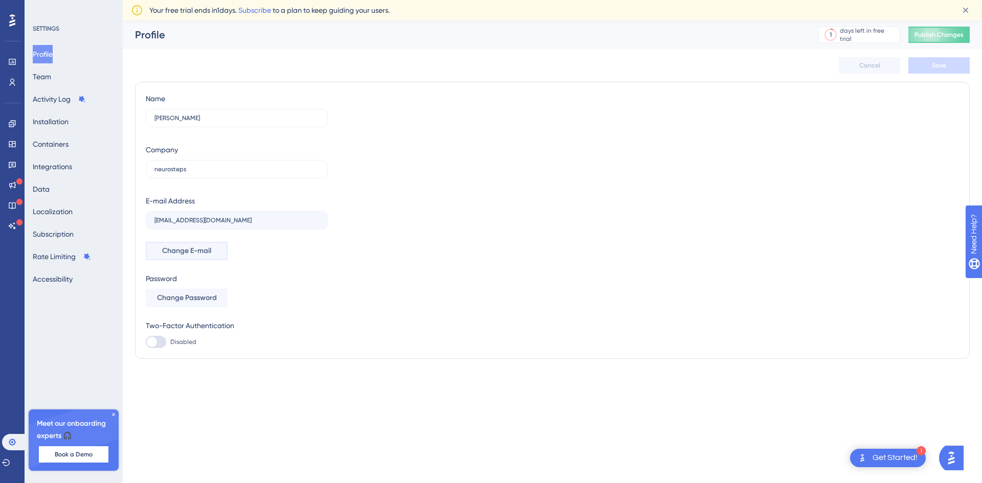
click at [196, 249] on span "Change E-mail" at bounding box center [186, 251] width 49 height 12
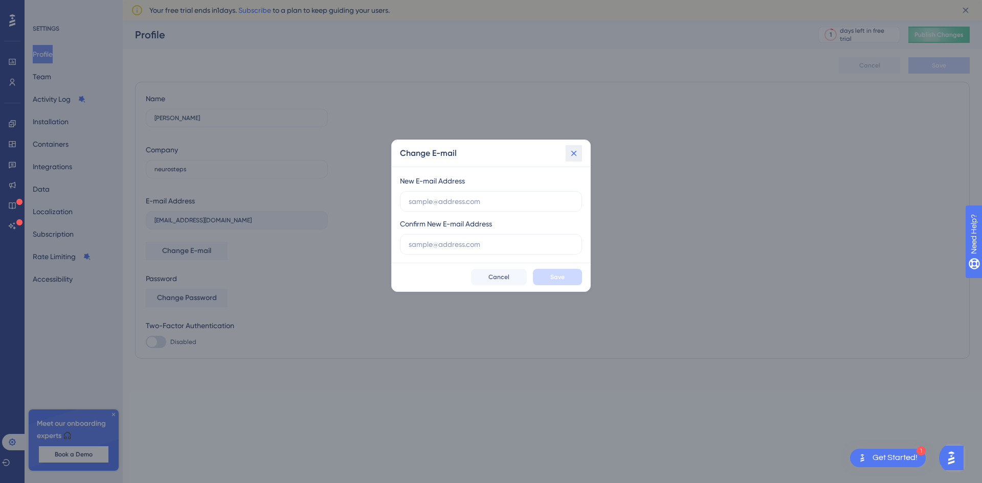
click at [573, 160] on button at bounding box center [574, 153] width 16 height 16
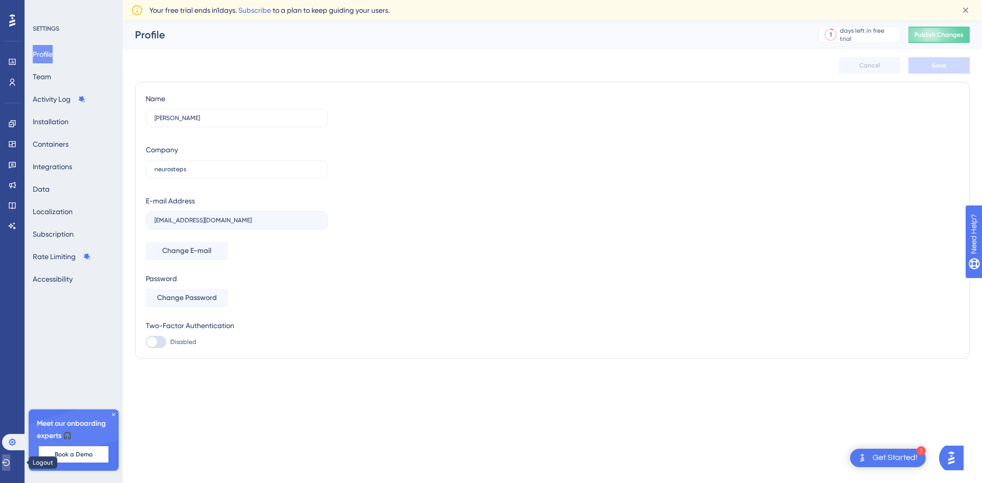
click at [8, 461] on button at bounding box center [6, 463] width 8 height 16
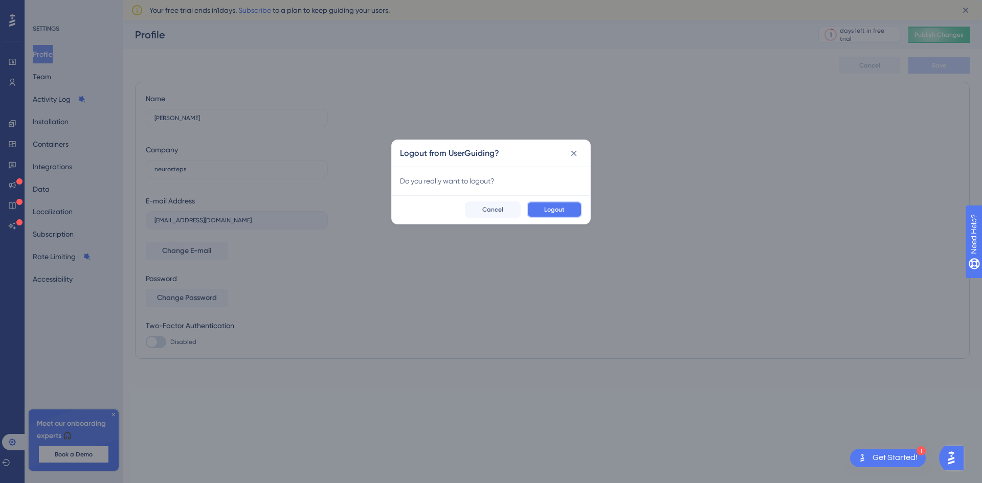
click at [545, 202] on button "Logout" at bounding box center [554, 209] width 55 height 16
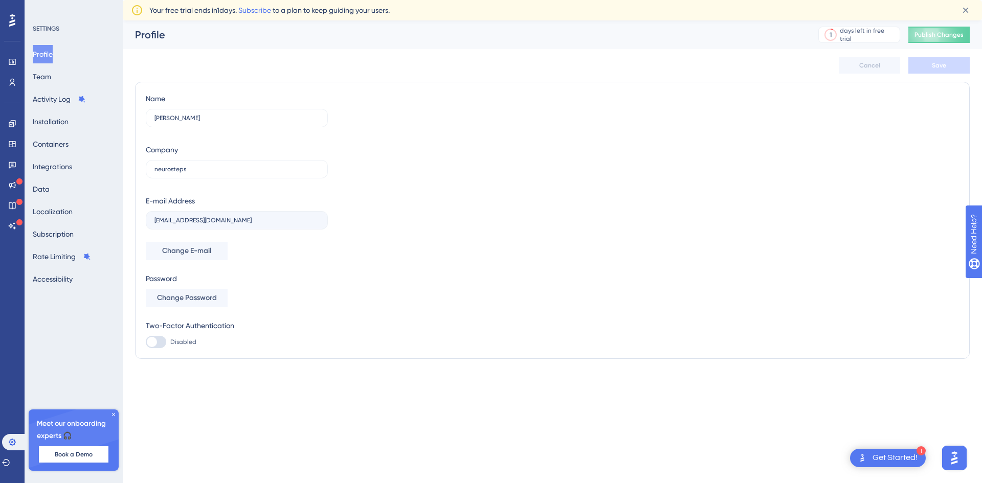
click at [474, 127] on div "Name [PERSON_NAME] Company neurosteps E-mail Address [EMAIL_ADDRESS][DOMAIN_NAM…" at bounding box center [552, 221] width 813 height 256
click at [113, 416] on icon at bounding box center [113, 415] width 6 height 6
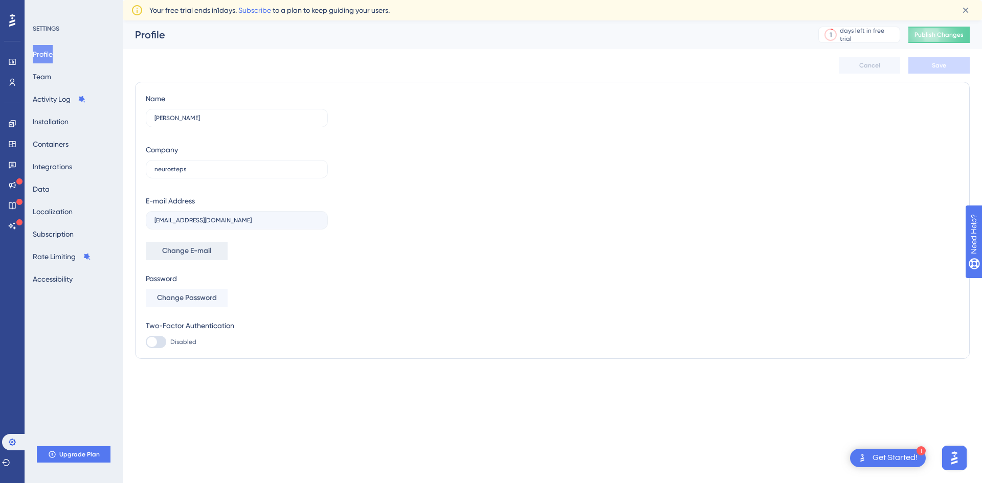
click at [192, 255] on span "Change E-mail" at bounding box center [186, 251] width 49 height 12
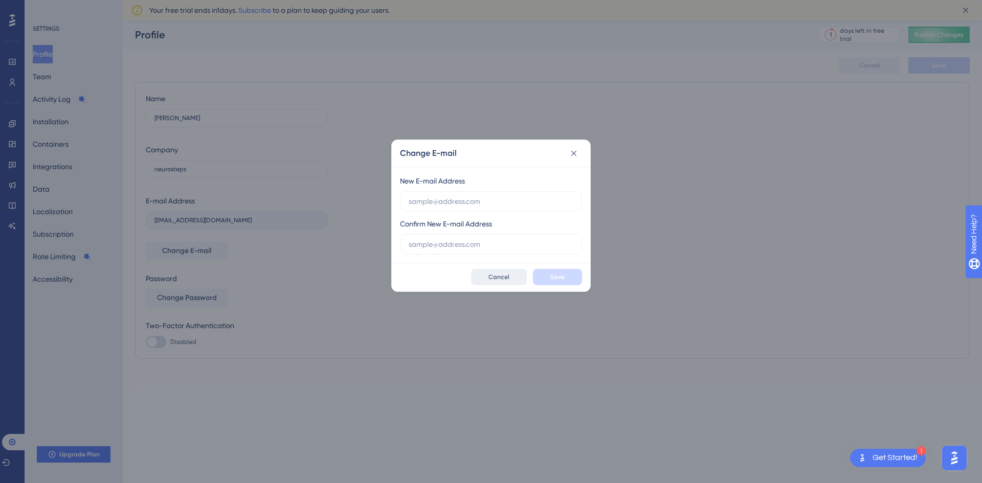
click at [492, 275] on span "Cancel" at bounding box center [498, 277] width 21 height 8
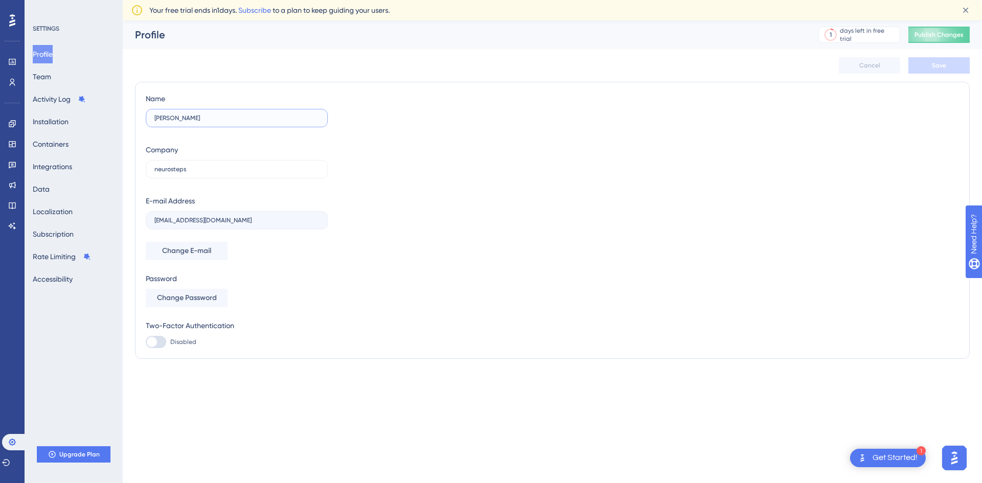
click at [218, 120] on input "[PERSON_NAME]" at bounding box center [236, 118] width 165 height 7
type input "A"
type input "[PERSON_NAME]"
click at [211, 250] on span "Change E-mail" at bounding box center [186, 251] width 49 height 12
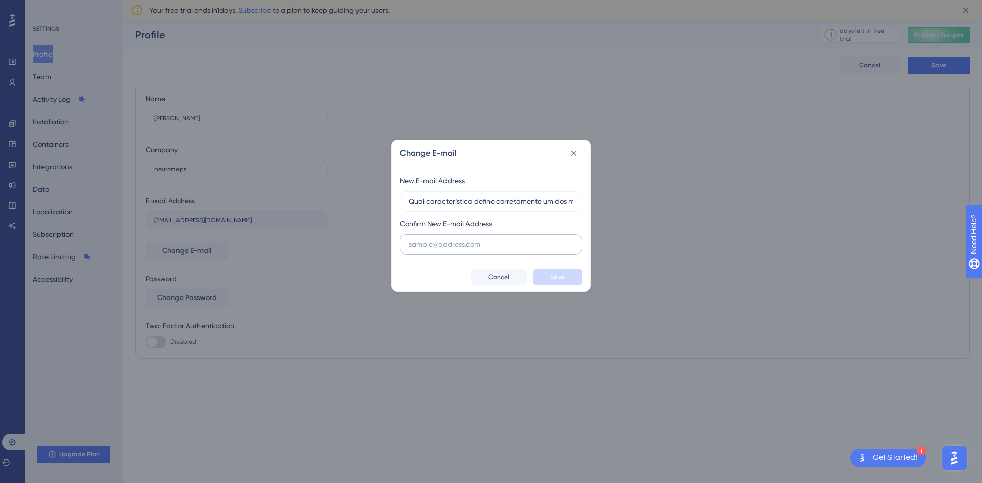
scroll to position [0, 1768]
click at [457, 197] on input "Qual característica define corretamente um dos motivos da importância do trabal…" at bounding box center [491, 201] width 165 height 11
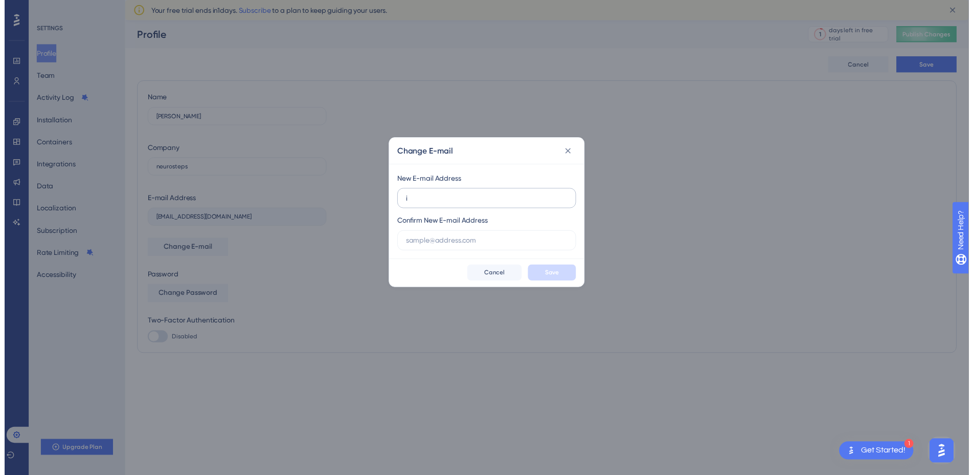
scroll to position [0, 0]
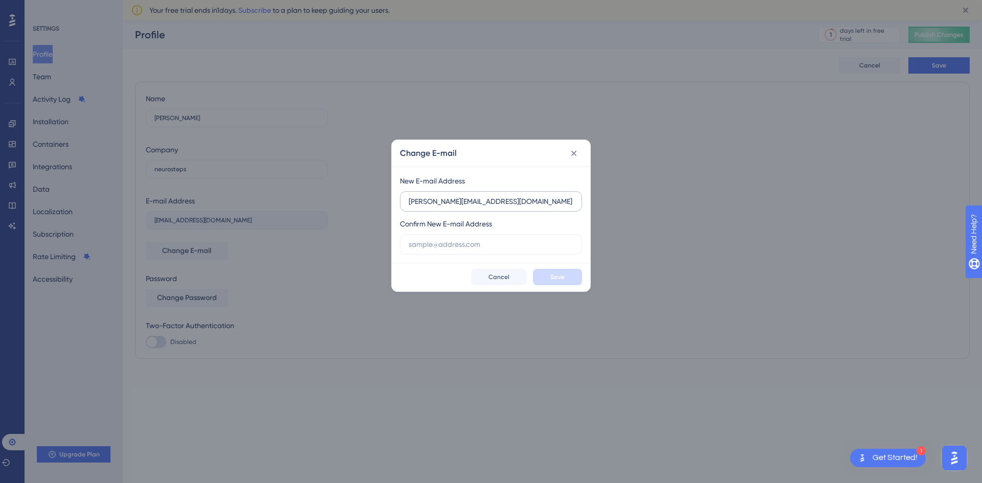
click at [457, 197] on input "[PERSON_NAME][EMAIL_ADDRESS][DOMAIN_NAME]" at bounding box center [491, 201] width 165 height 11
type input "[PERSON_NAME][EMAIL_ADDRESS][DOMAIN_NAME]"
click at [465, 250] on input "text" at bounding box center [491, 244] width 165 height 11
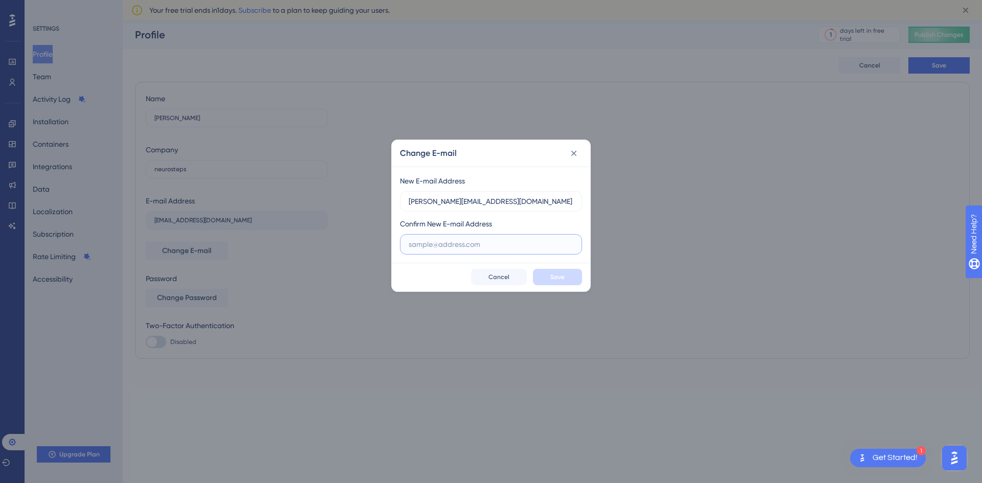
paste input "[PERSON_NAME][EMAIL_ADDRESS][DOMAIN_NAME]"
type input "[PERSON_NAME][EMAIL_ADDRESS][DOMAIN_NAME]"
click at [564, 275] on span "Save" at bounding box center [557, 277] width 14 height 8
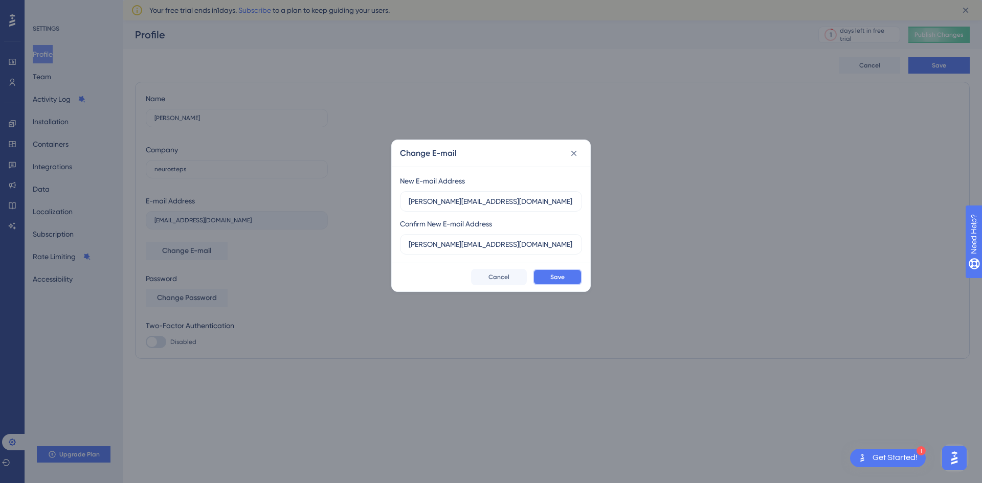
click at [564, 275] on span "Save" at bounding box center [557, 277] width 14 height 8
click at [578, 152] on icon at bounding box center [574, 153] width 10 height 10
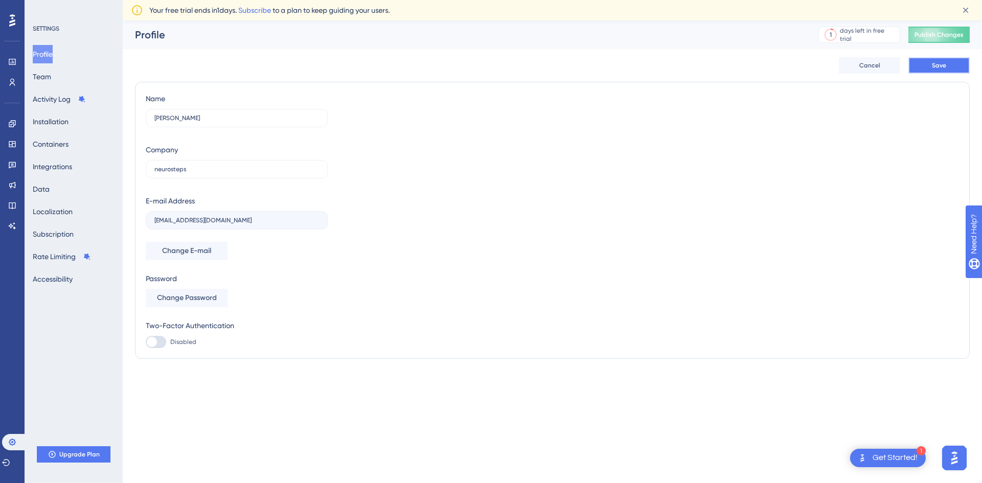
click at [938, 65] on span "Save" at bounding box center [939, 65] width 14 height 8
click at [70, 235] on button "Subscription" at bounding box center [53, 234] width 41 height 18
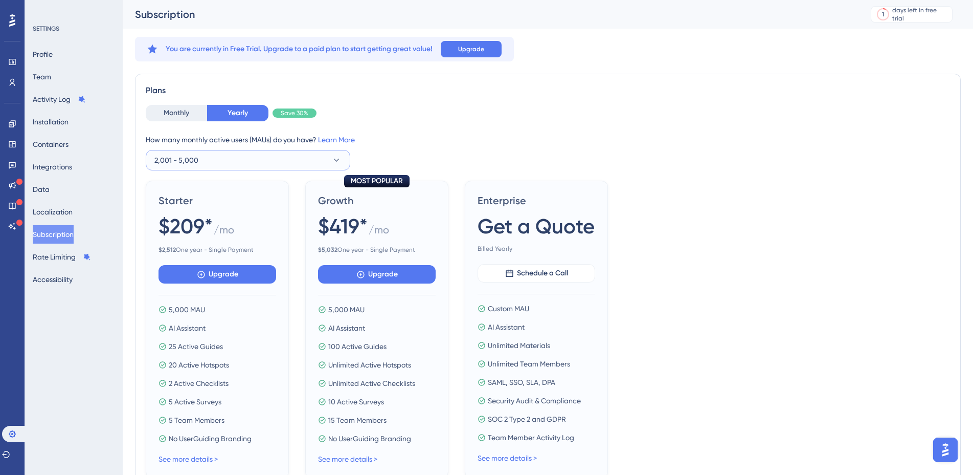
click at [214, 159] on button "2,001 - 5,000" at bounding box center [248, 160] width 205 height 20
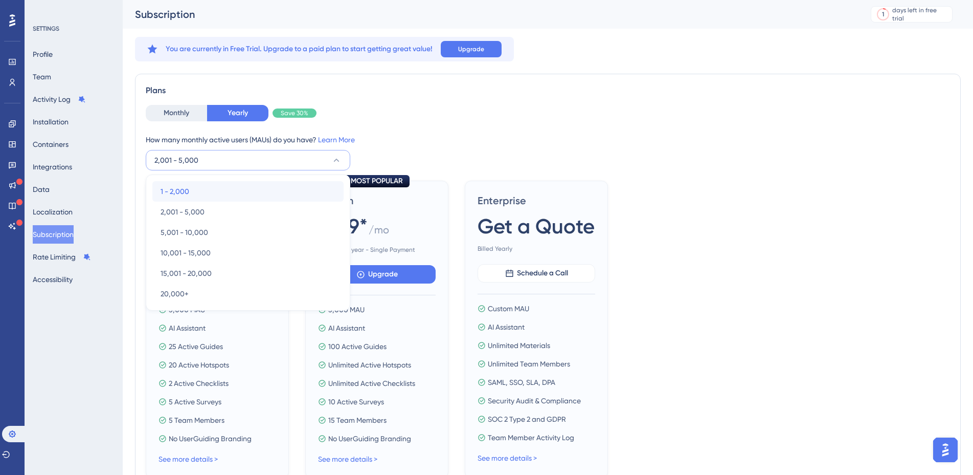
click at [191, 191] on div "1 - 2,000 1 - 2,000" at bounding box center [248, 191] width 175 height 20
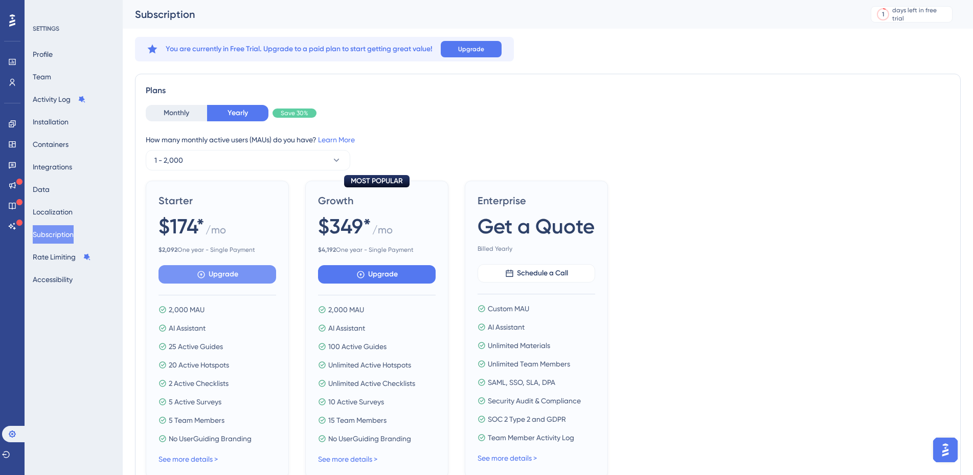
click at [215, 281] on button "Upgrade" at bounding box center [218, 274] width 118 height 18
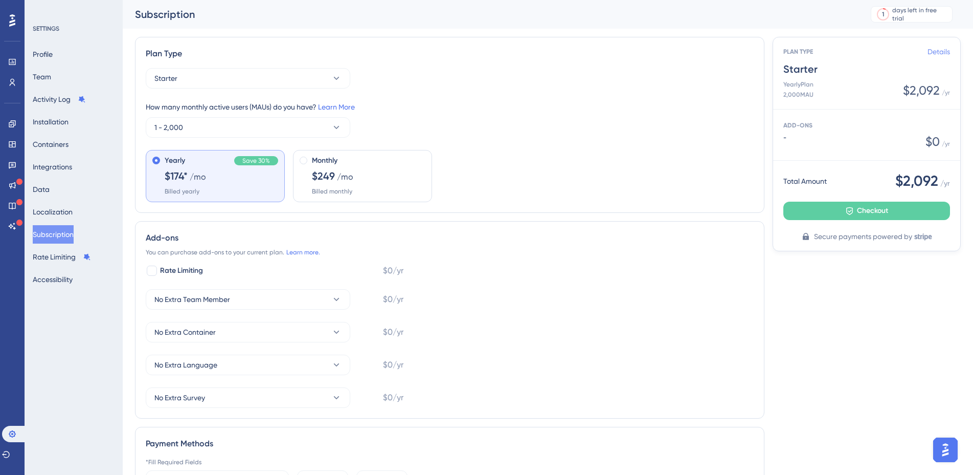
click at [942, 54] on link "Details" at bounding box center [939, 52] width 22 height 12
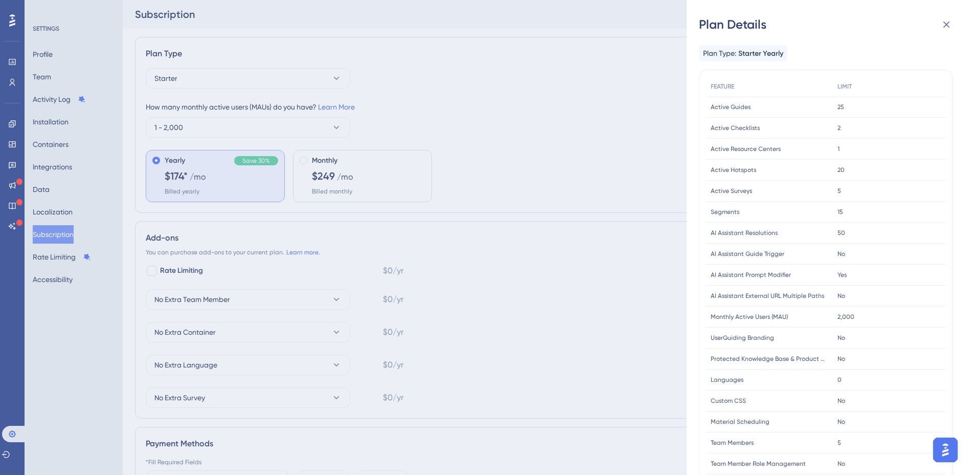
click at [942, 54] on div "Plan Type: Starter Yearly" at bounding box center [826, 53] width 254 height 16
click at [624, 125] on div "Plan Details Plan Type: Starter Yearly FEATURE LIMIT Active Guides Active Guide…" at bounding box center [486, 237] width 973 height 475
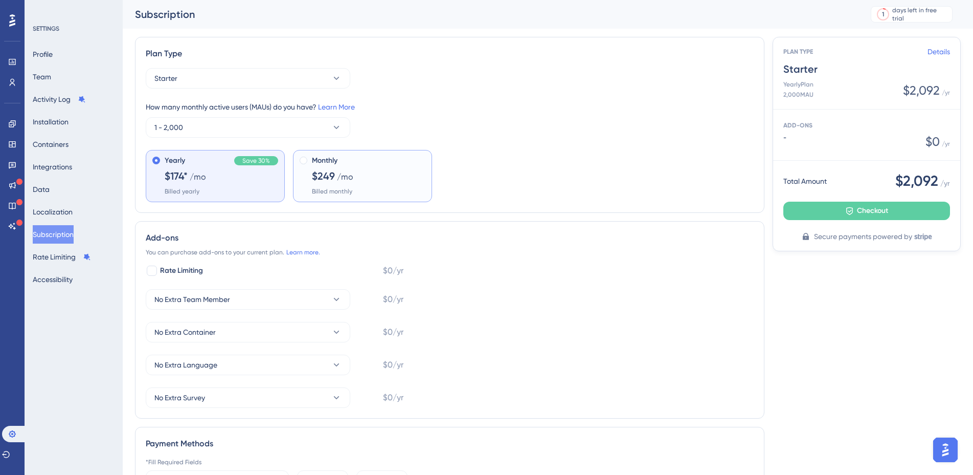
click at [425, 181] on div "Monthly $249 /mo Billed monthly" at bounding box center [362, 176] width 139 height 52
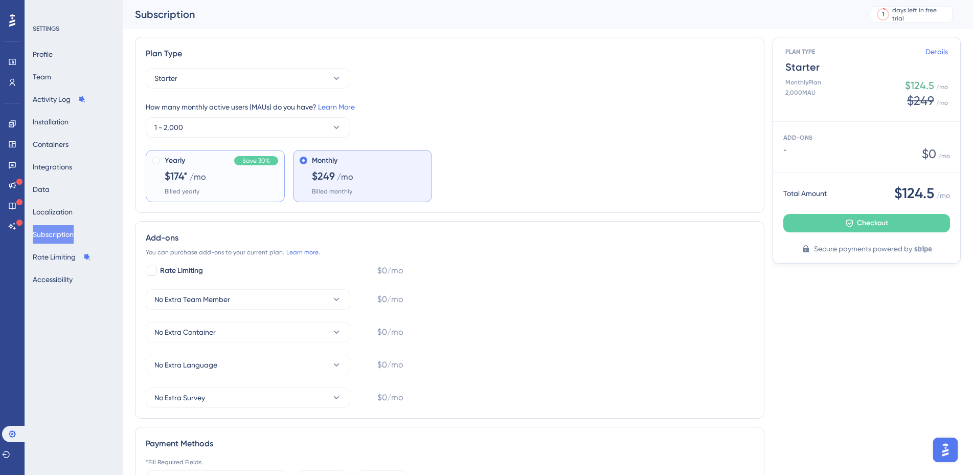
click at [225, 187] on div "Yearly Save 30% $174* /mo Billed yearly" at bounding box center [222, 174] width 114 height 41
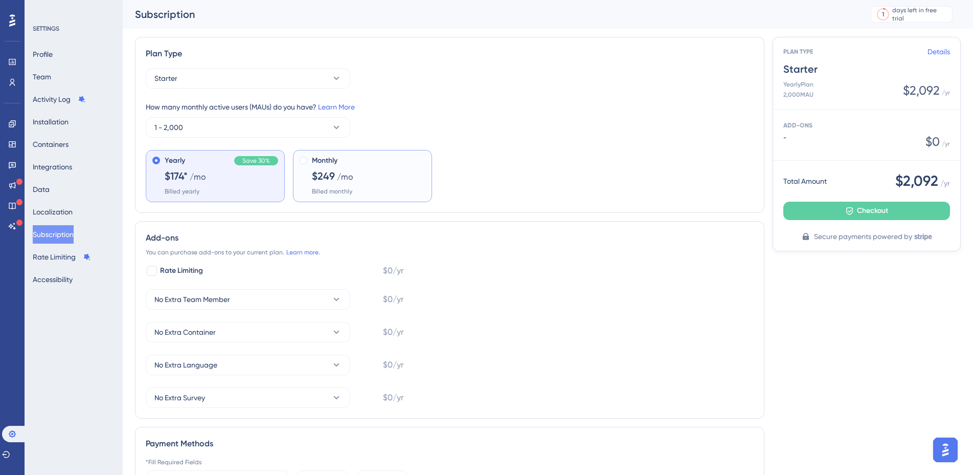
click at [380, 176] on div "Monthly $249 /mo Billed monthly" at bounding box center [369, 174] width 114 height 41
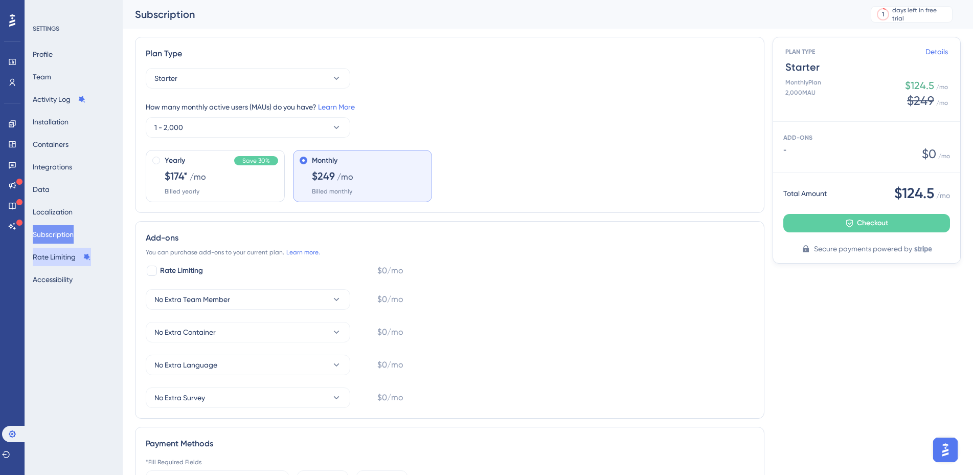
click at [74, 259] on button "Rate Limiting" at bounding box center [62, 256] width 58 height 18
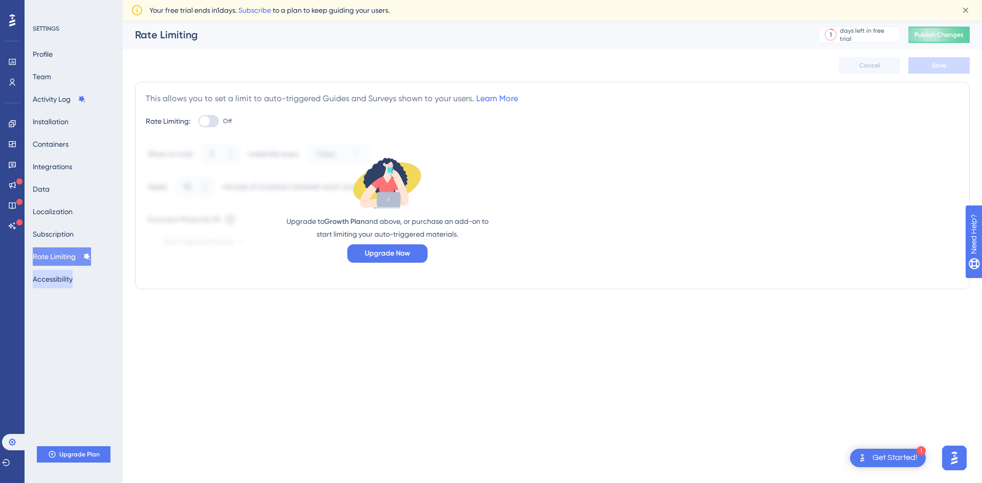
click at [73, 285] on button "Accessibility" at bounding box center [53, 279] width 40 height 18
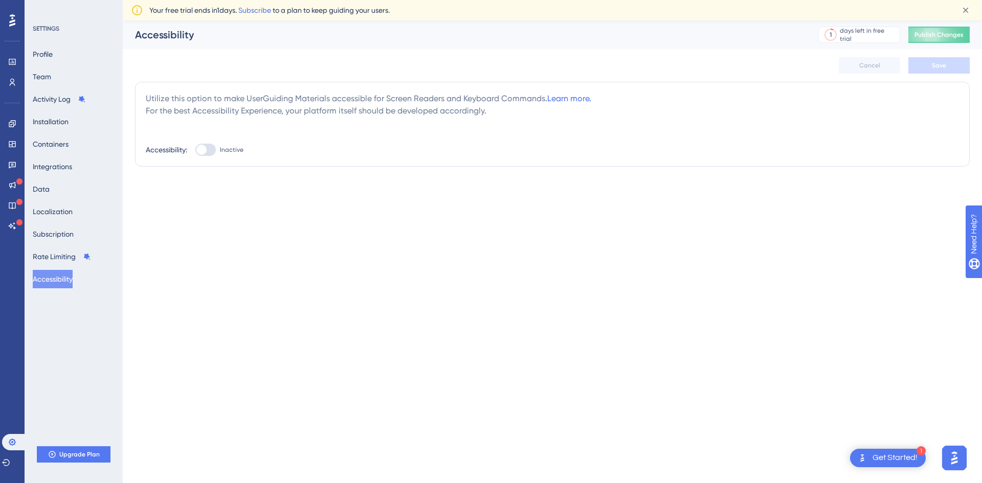
drag, startPoint x: 158, startPoint y: 273, endPoint x: 169, endPoint y: 303, distance: 32.2
click at [169, 0] on html "1 Get Started! Performance Users Engagement Widgets Feedback Product Updates Kn…" at bounding box center [491, 0] width 982 height 0
click at [53, 51] on button "Profile" at bounding box center [43, 54] width 20 height 18
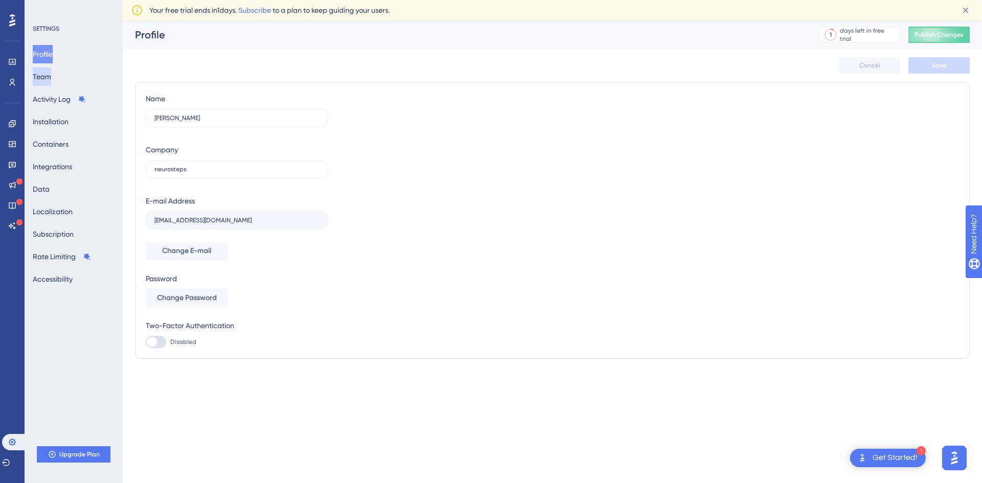
click at [51, 77] on button "Team" at bounding box center [42, 76] width 18 height 18
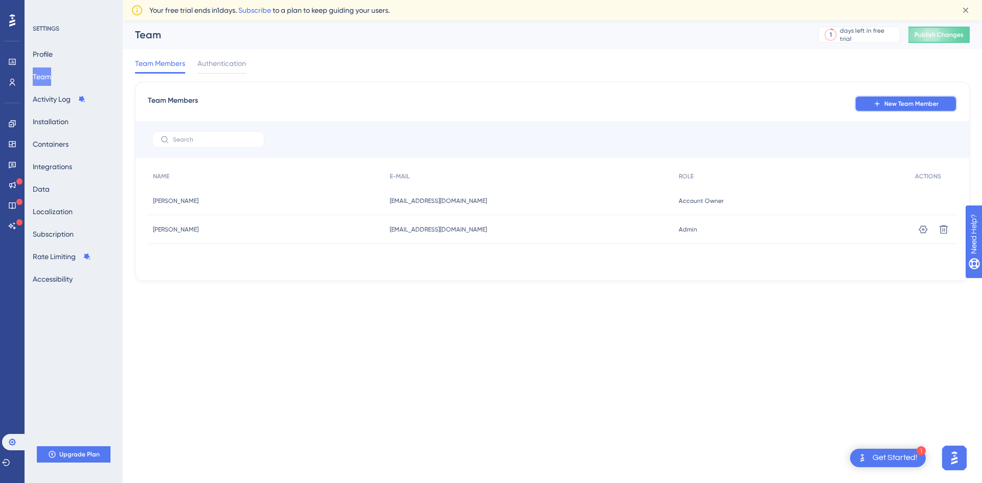
click at [887, 108] on button "New Team Member" at bounding box center [905, 104] width 102 height 16
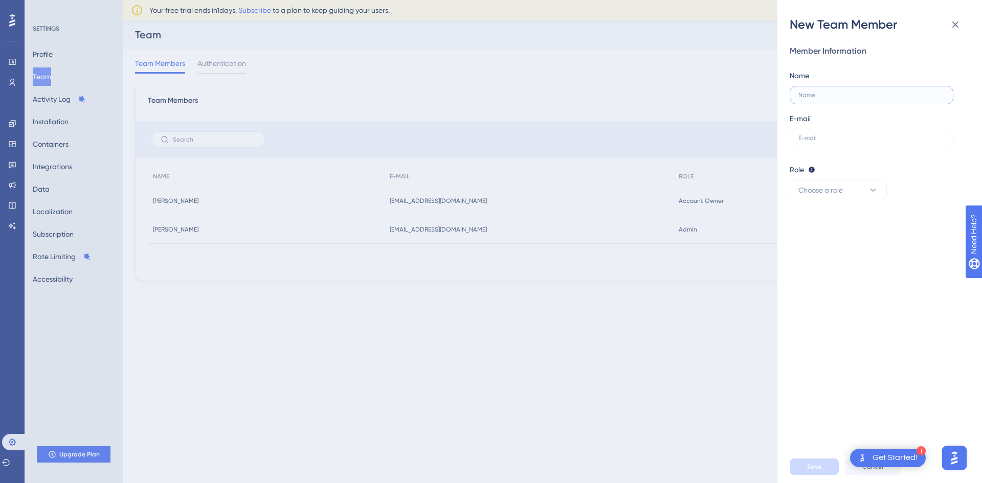
click at [847, 97] on input "text" at bounding box center [871, 95] width 146 height 7
click at [820, 145] on label at bounding box center [872, 138] width 164 height 18
click at [820, 142] on input "text" at bounding box center [871, 137] width 146 height 7
click at [957, 27] on icon at bounding box center [955, 24] width 12 height 12
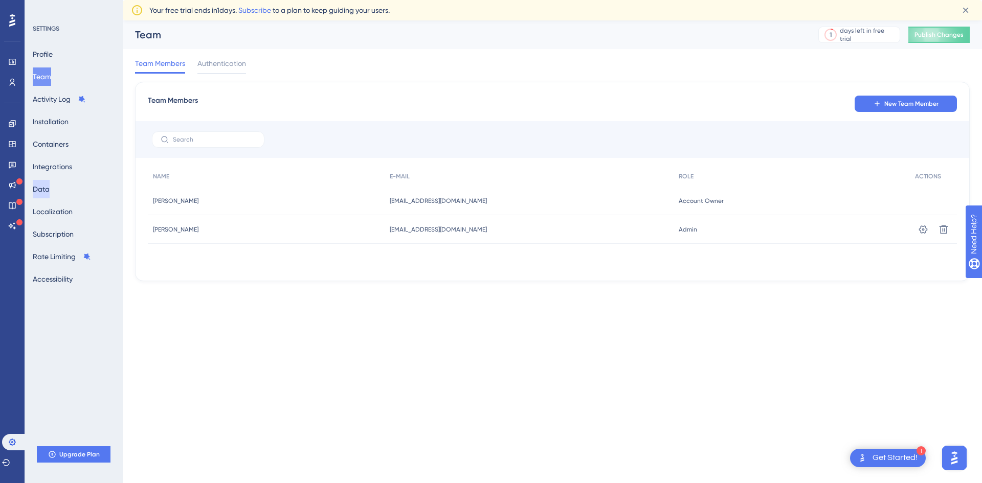
click at [50, 197] on button "Data" at bounding box center [41, 189] width 17 height 18
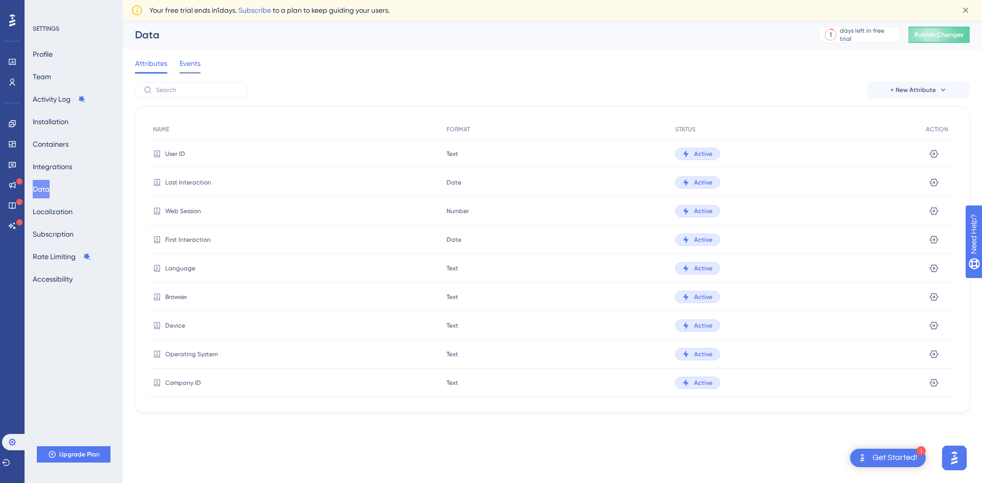
click at [192, 69] on span "Events" at bounding box center [189, 63] width 21 height 12
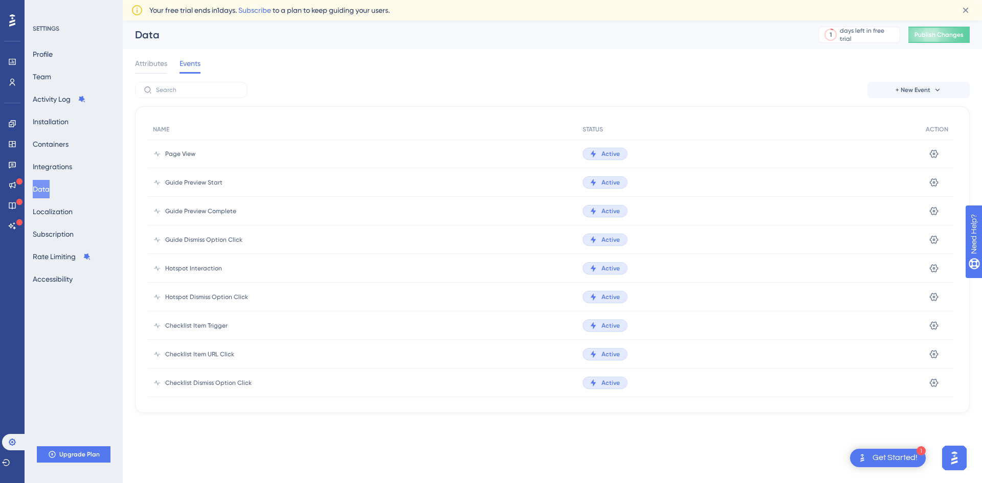
scroll to position [840, 0]
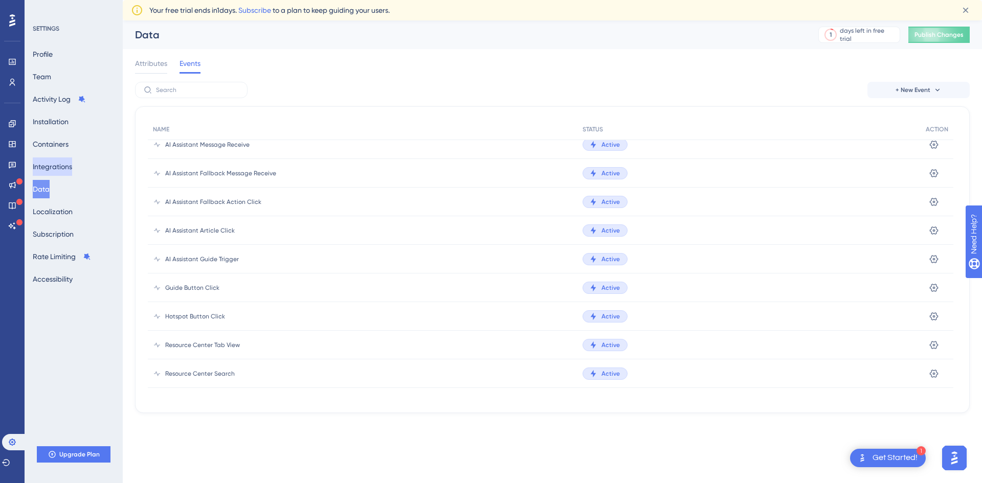
click at [70, 166] on button "Integrations" at bounding box center [52, 166] width 39 height 18
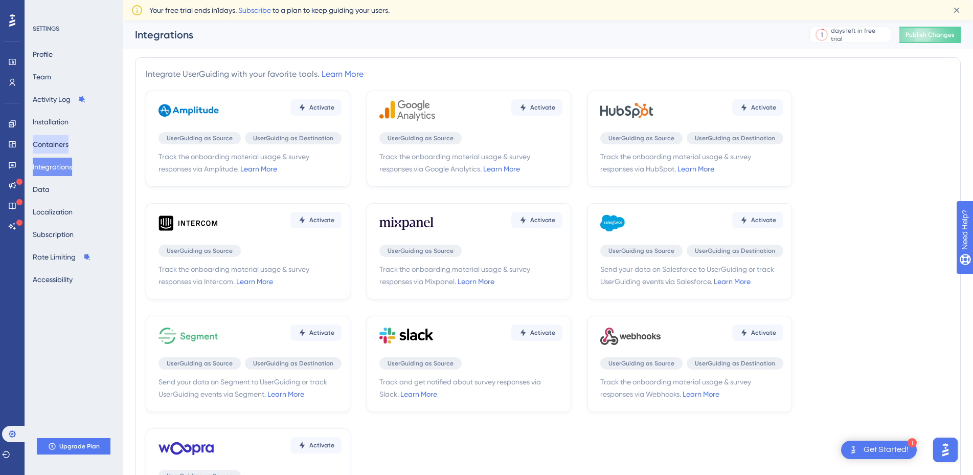
click at [63, 144] on button "Containers" at bounding box center [51, 144] width 36 height 18
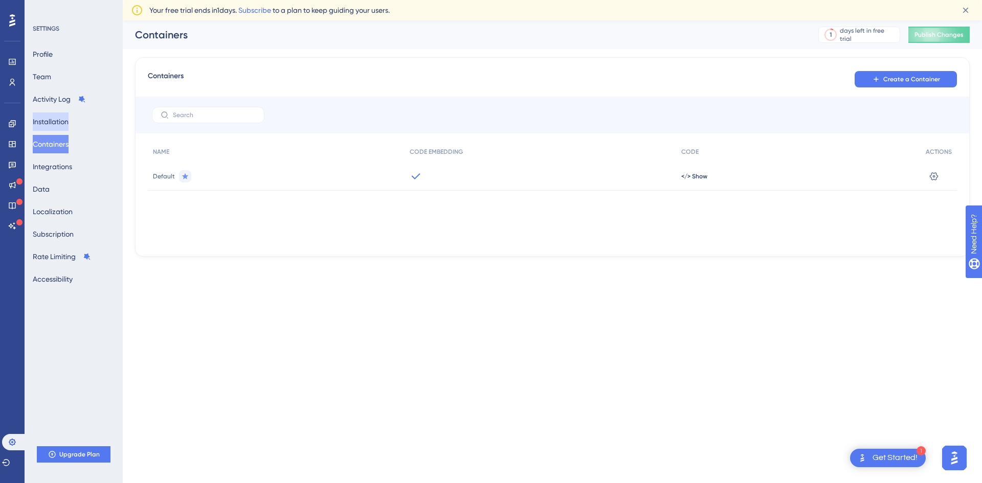
click at [65, 125] on button "Installation" at bounding box center [51, 121] width 36 height 18
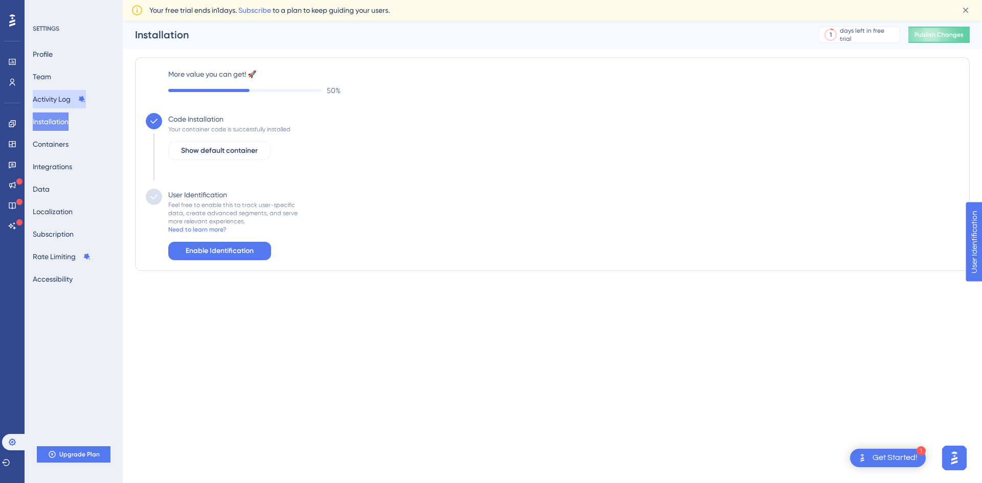
click at [63, 103] on button "Activity Log" at bounding box center [59, 99] width 53 height 18
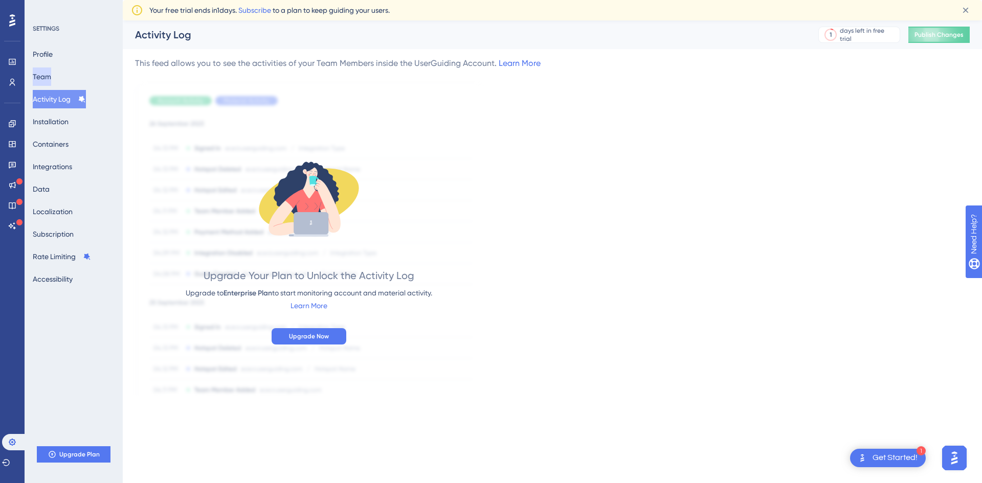
click at [51, 77] on button "Team" at bounding box center [42, 76] width 18 height 18
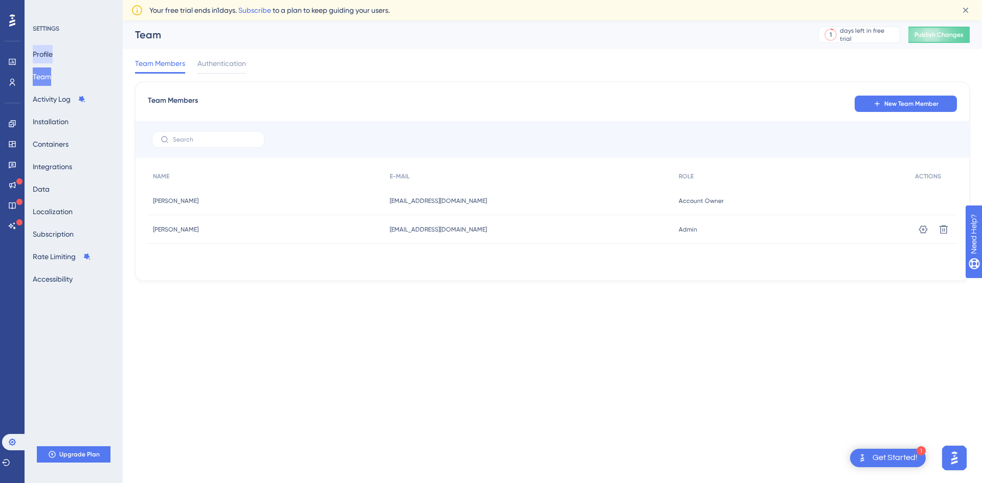
click at [53, 53] on button "Profile" at bounding box center [43, 54] width 20 height 18
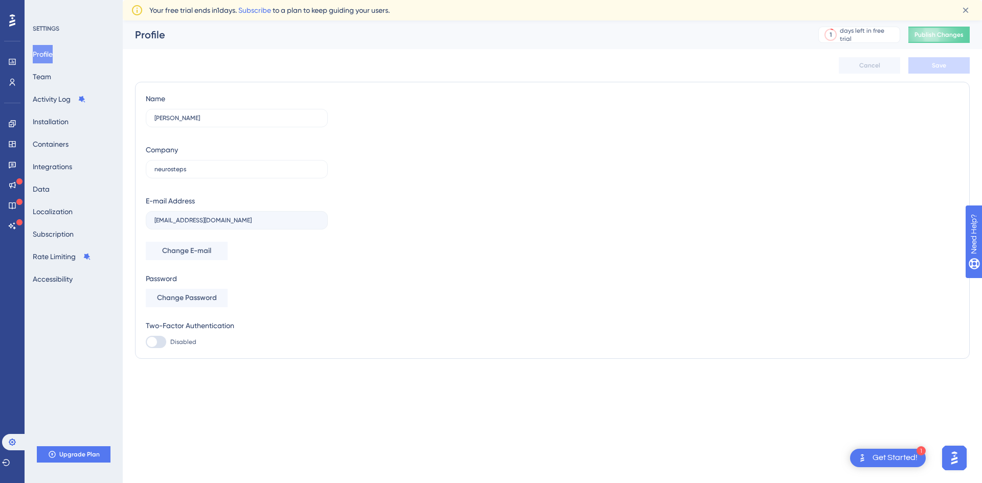
click at [906, 452] on div "1 Get Started!" at bounding box center [888, 458] width 76 height 18
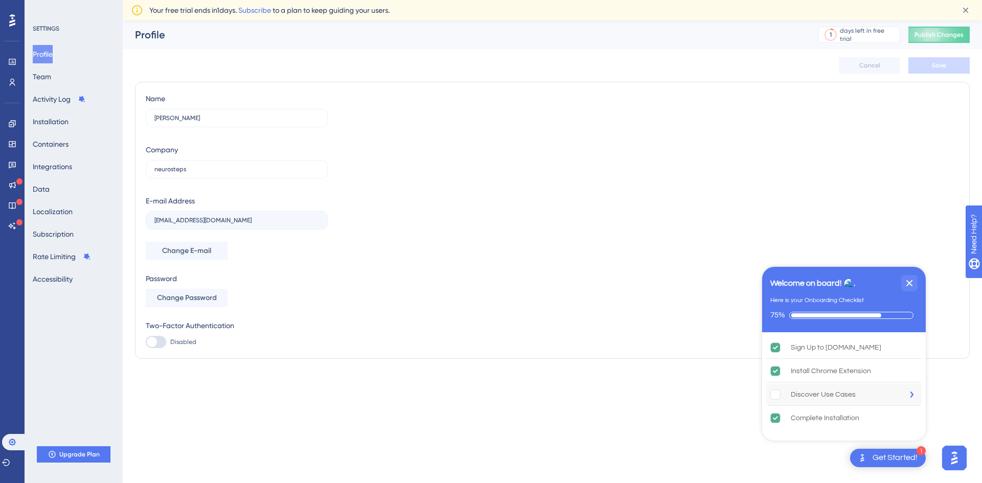
click at [827, 394] on div "Discover Use Cases" at bounding box center [823, 395] width 65 height 12
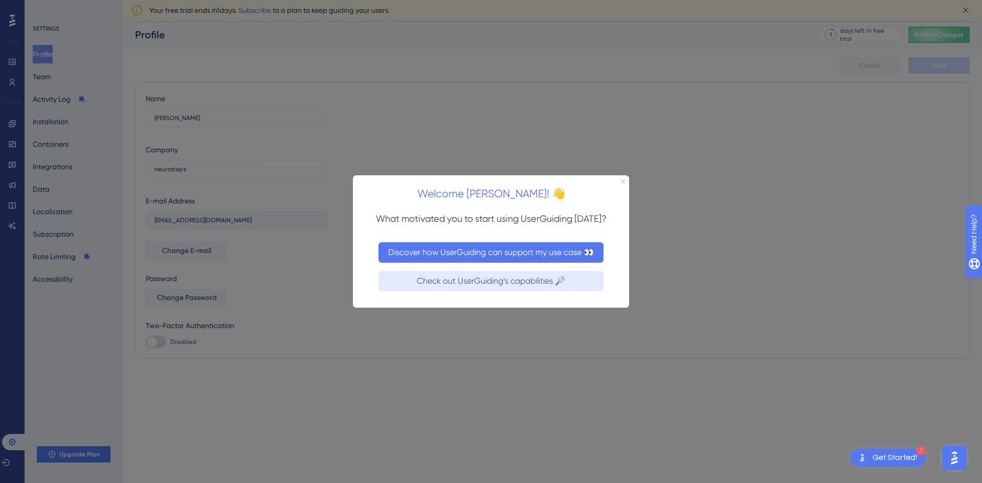
click at [563, 252] on button "Discover how UserGuiding can support my use case 👀" at bounding box center [490, 252] width 225 height 20
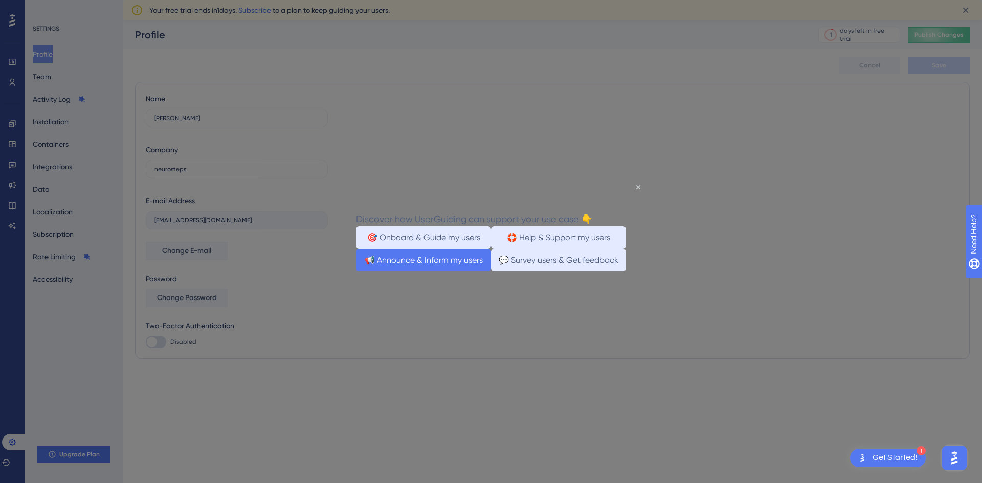
click at [454, 271] on button "📢 Announce & Inform my users" at bounding box center [423, 260] width 135 height 22
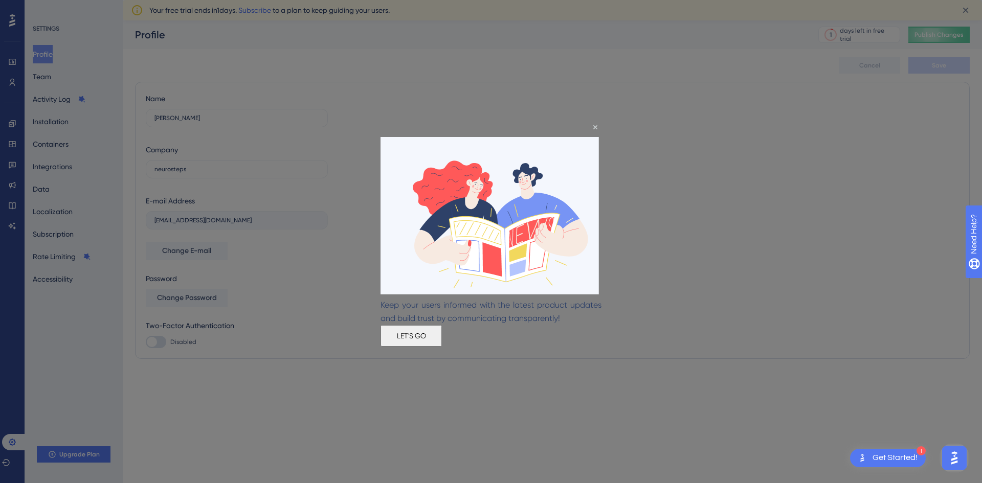
click at [442, 342] on button "LET'S GO" at bounding box center [410, 335] width 61 height 21
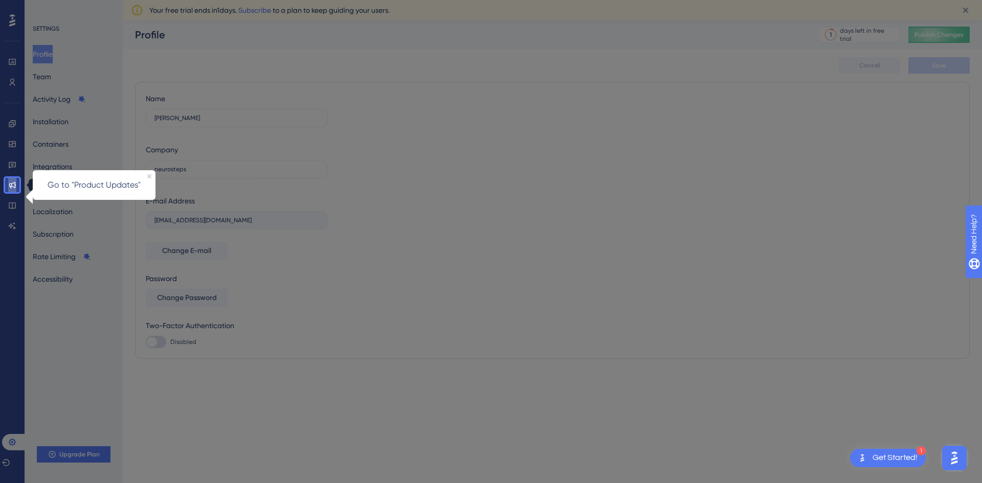
click at [12, 187] on icon at bounding box center [12, 185] width 7 height 7
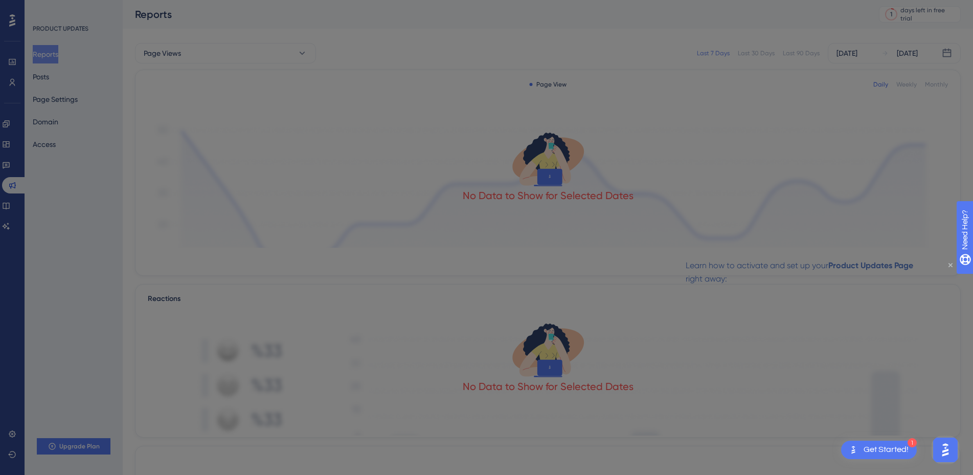
click at [949, 263] on icon "Close Preview" at bounding box center [951, 265] width 4 height 4
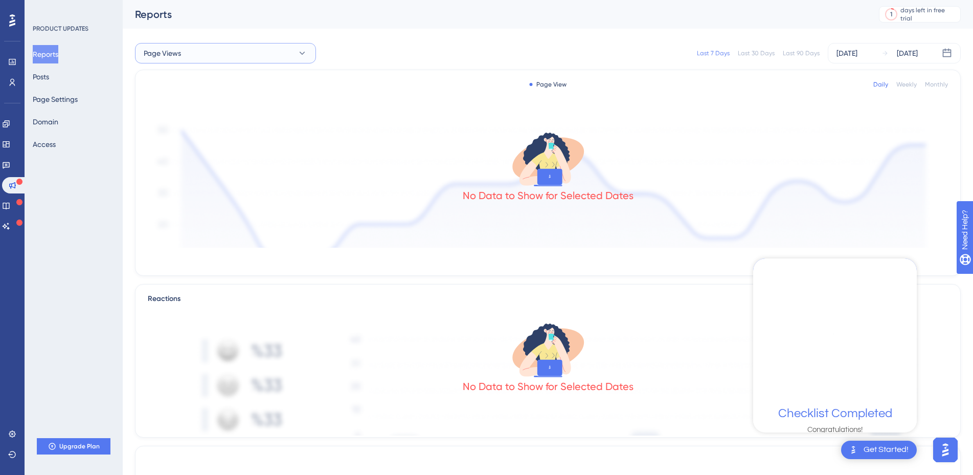
click at [187, 58] on button "Page Views" at bounding box center [225, 53] width 181 height 20
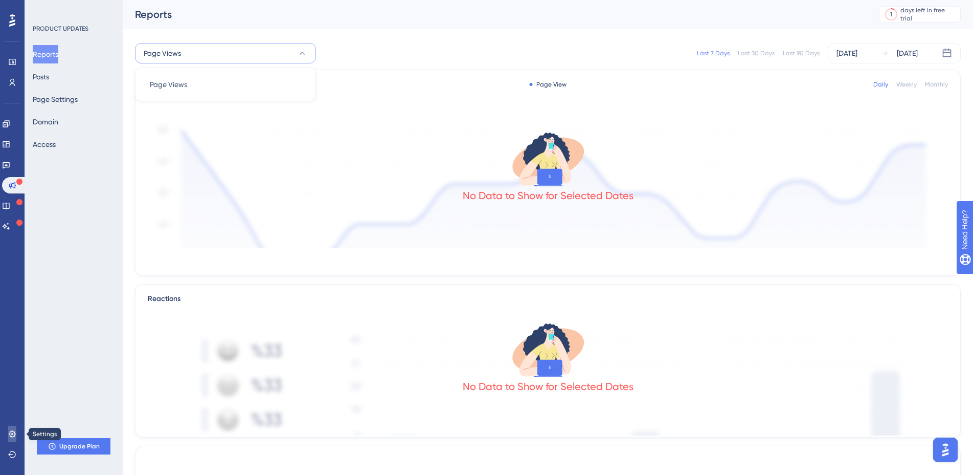
click at [13, 434] on icon at bounding box center [12, 433] width 7 height 7
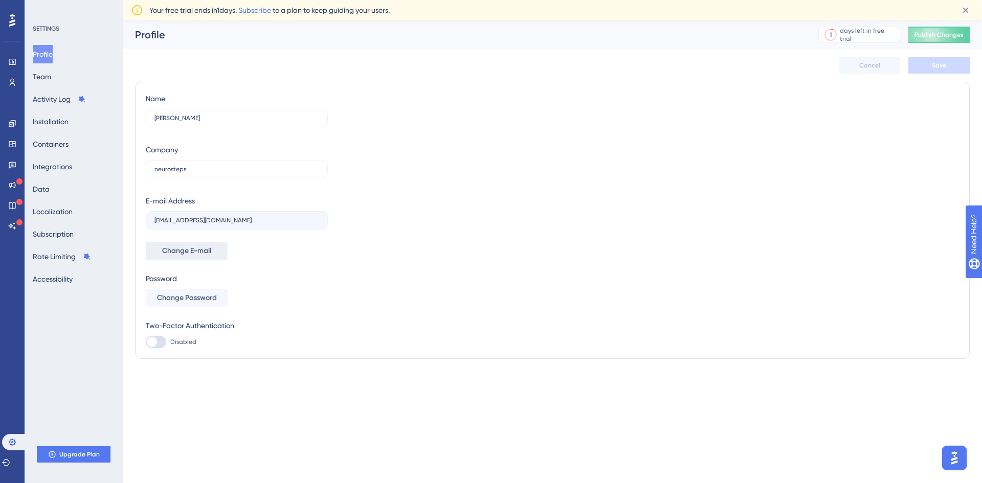
click at [198, 251] on span "Change E-mail" at bounding box center [186, 251] width 49 height 12
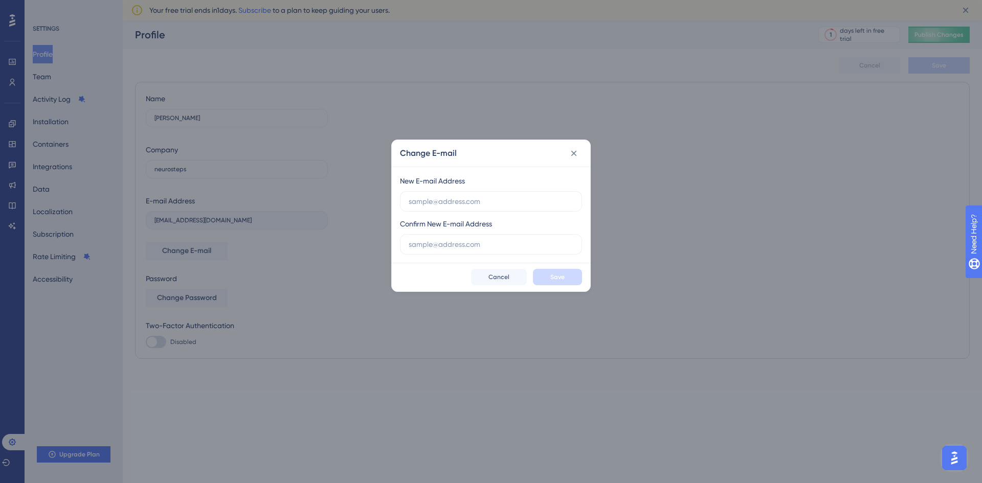
click at [457, 434] on div "Change E-mail New E-mail Address Confirm New E-mail Address Save Cancel" at bounding box center [491, 241] width 982 height 483
